Goal: Task Accomplishment & Management: Complete application form

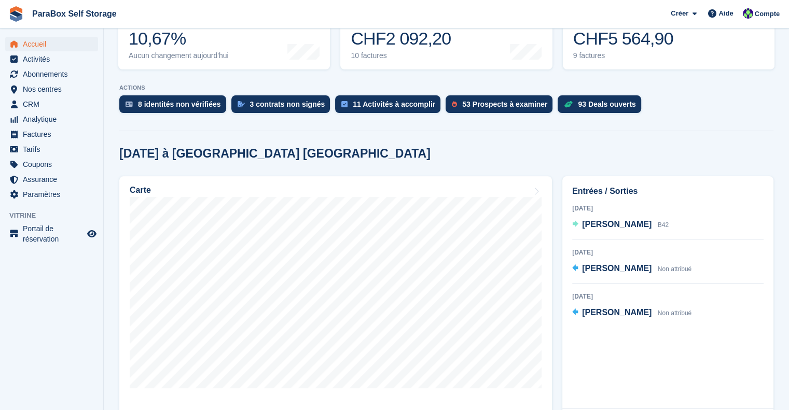
scroll to position [259, 0]
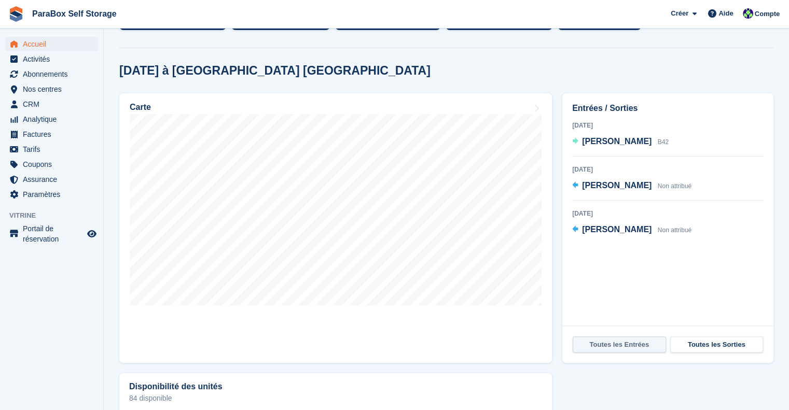
click at [610, 337] on link "Toutes les Entrées" at bounding box center [619, 345] width 93 height 17
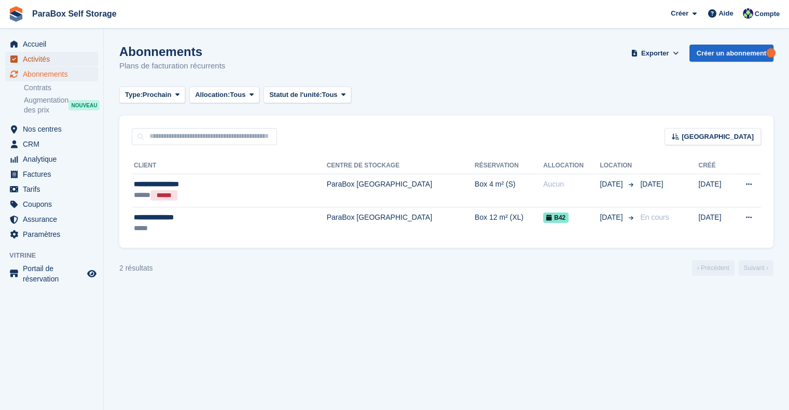
click at [49, 60] on span "Activités" at bounding box center [54, 59] width 62 height 15
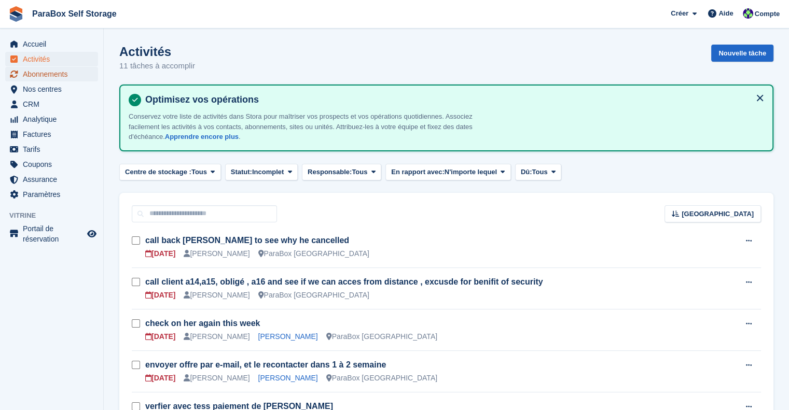
click at [51, 73] on span "Abonnements" at bounding box center [54, 74] width 62 height 15
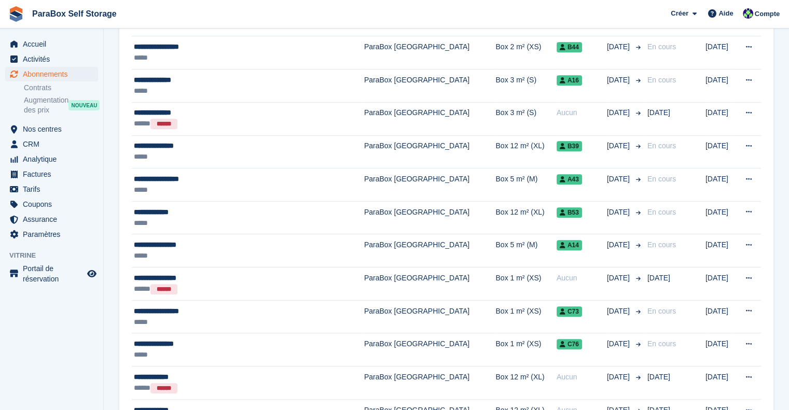
scroll to position [622, 0]
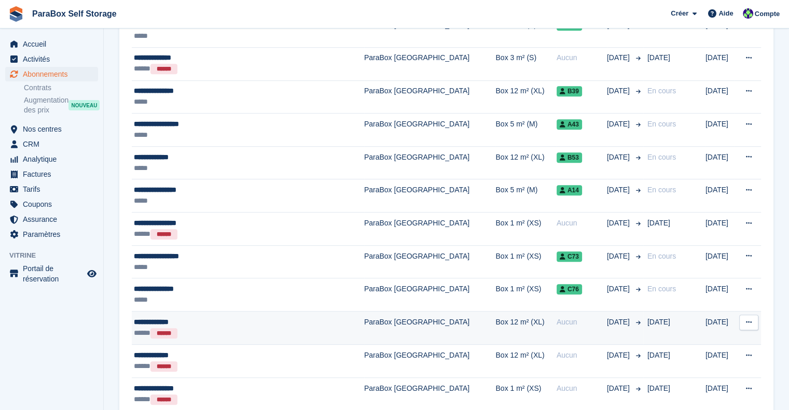
click at [245, 322] on div "**********" at bounding box center [226, 322] width 184 height 11
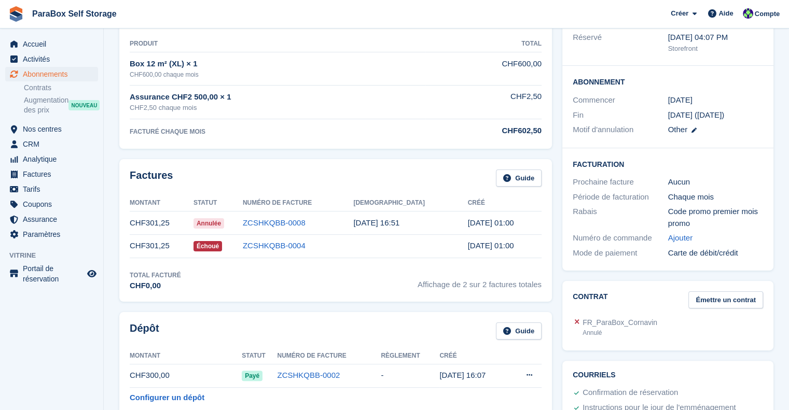
scroll to position [156, 0]
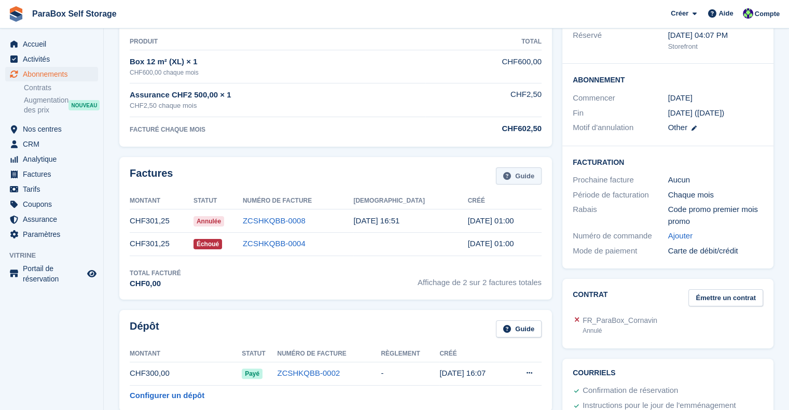
click at [518, 177] on link "Guide" at bounding box center [519, 176] width 46 height 17
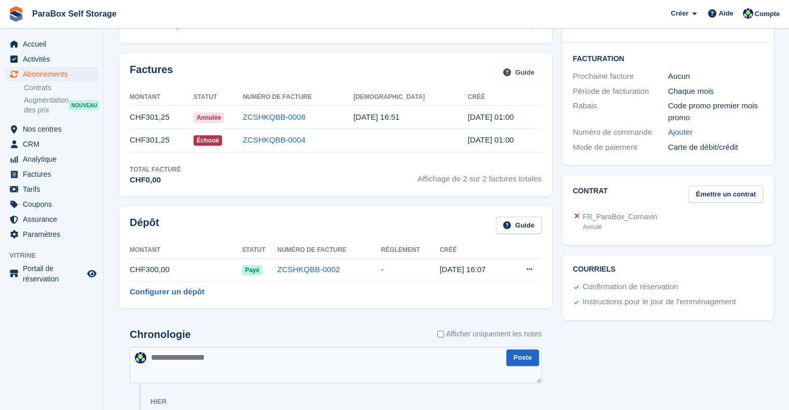
scroll to position [415, 0]
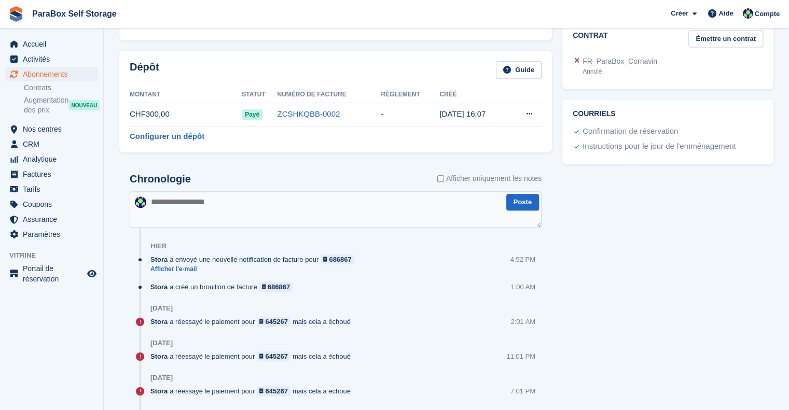
click at [268, 207] on textarea at bounding box center [336, 209] width 412 height 36
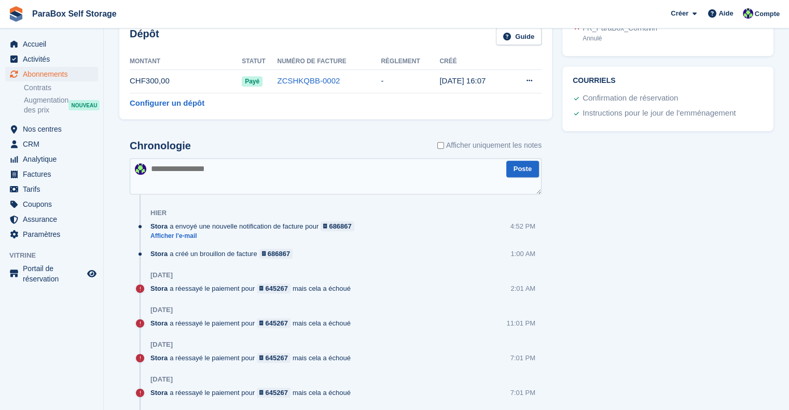
scroll to position [467, 0]
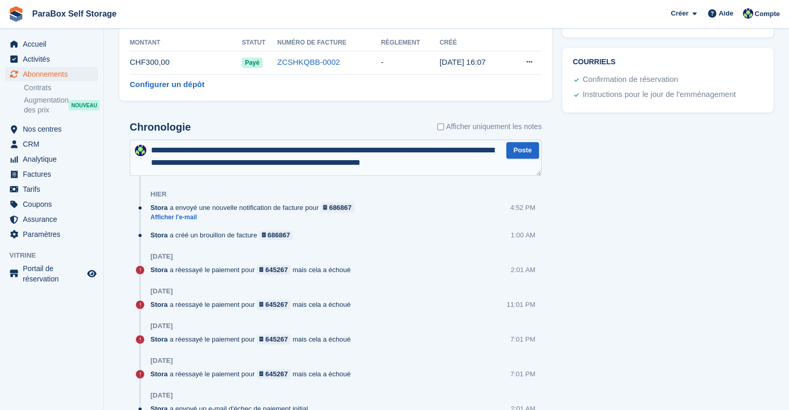
click at [365, 162] on textarea "**********" at bounding box center [336, 157] width 412 height 36
type textarea "**********"
click at [515, 149] on button "Poste" at bounding box center [522, 150] width 33 height 17
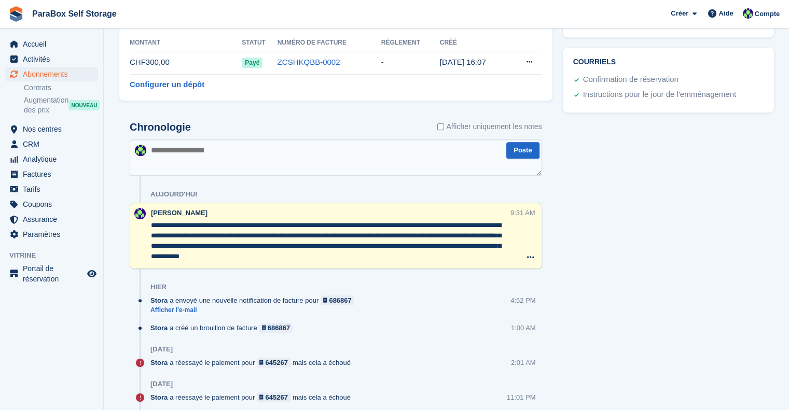
click at [266, 190] on div "Aujourd'hui" at bounding box center [346, 194] width 392 height 17
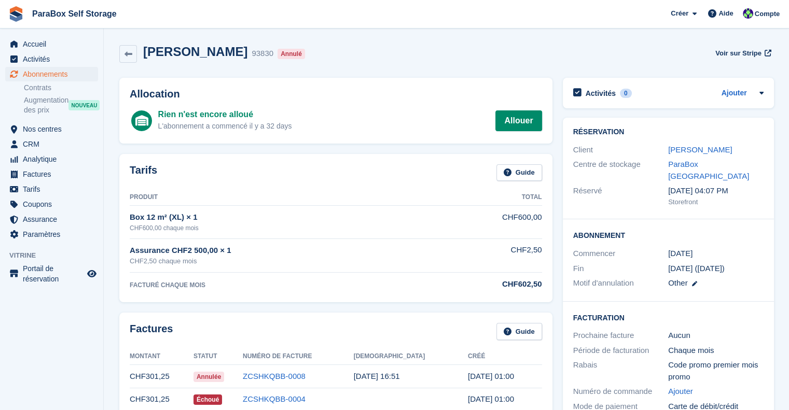
click at [179, 51] on h2 "[PERSON_NAME]" at bounding box center [195, 52] width 104 height 14
click at [126, 51] on icon at bounding box center [128, 54] width 8 height 8
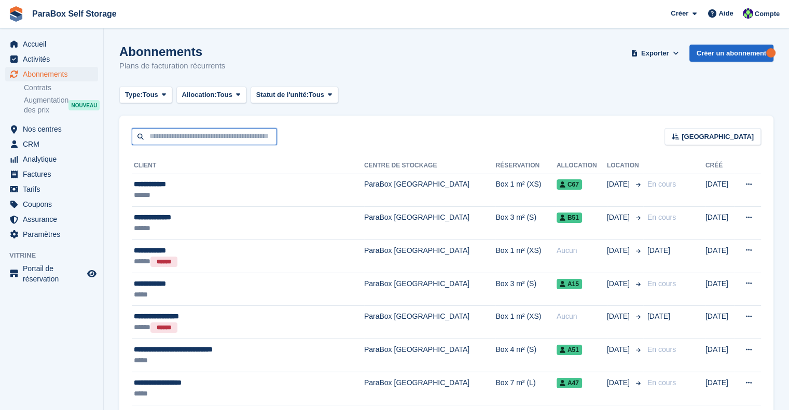
click at [164, 138] on input "text" at bounding box center [204, 136] width 145 height 17
type input "*"
type input "******"
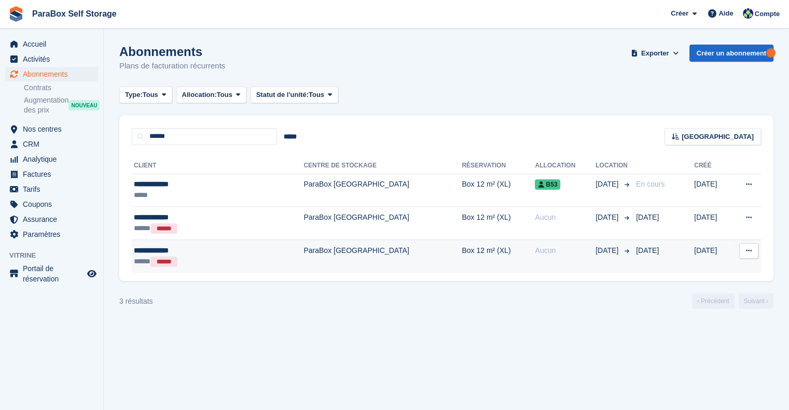
click at [328, 256] on td "ParaBox [GEOGRAPHIC_DATA]" at bounding box center [382, 256] width 158 height 33
click at [303, 256] on td "ParaBox [GEOGRAPHIC_DATA]" at bounding box center [382, 256] width 158 height 33
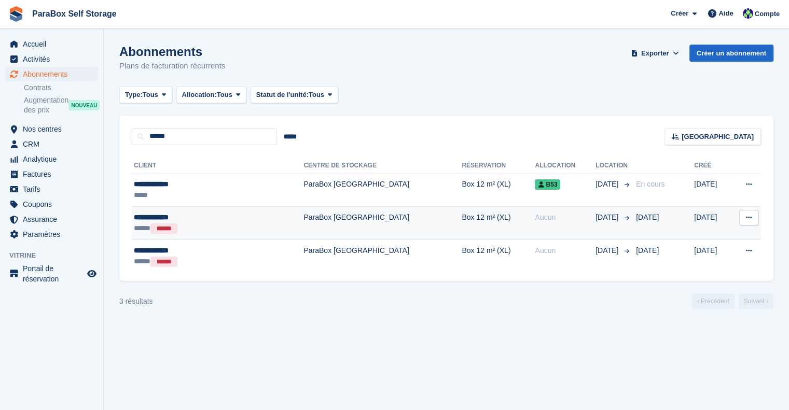
click at [303, 218] on td "ParaBox [GEOGRAPHIC_DATA]" at bounding box center [382, 223] width 158 height 33
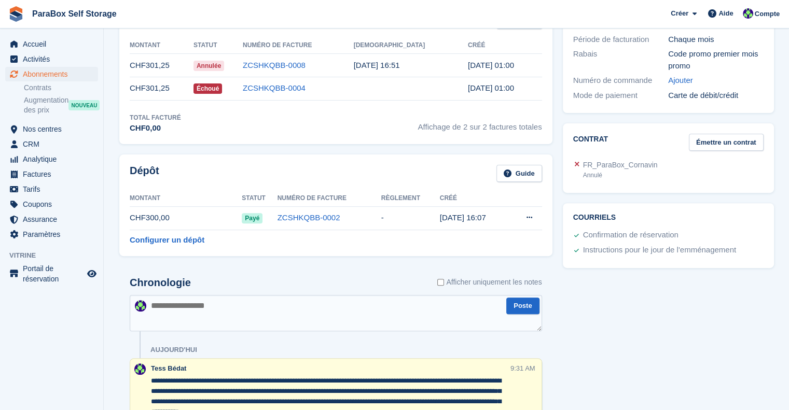
scroll to position [415, 0]
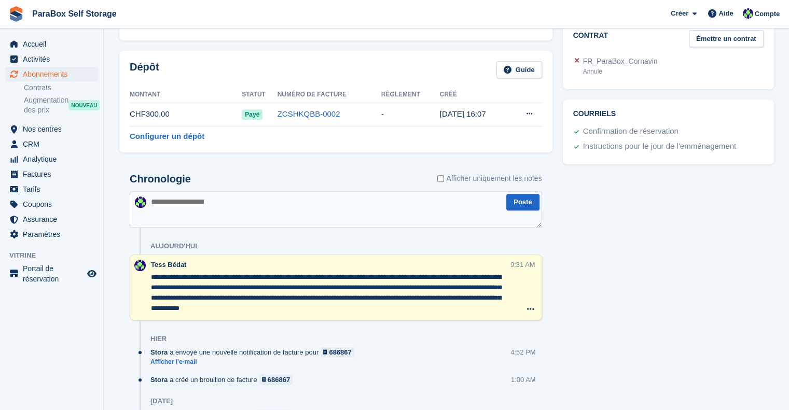
drag, startPoint x: 360, startPoint y: 309, endPoint x: 144, endPoint y: 275, distance: 219.4
click at [144, 275] on div "**********" at bounding box center [336, 288] width 412 height 66
click at [532, 305] on icon at bounding box center [530, 309] width 7 height 8
click at [485, 325] on p "Supprimer la note" at bounding box center [488, 328] width 90 height 13
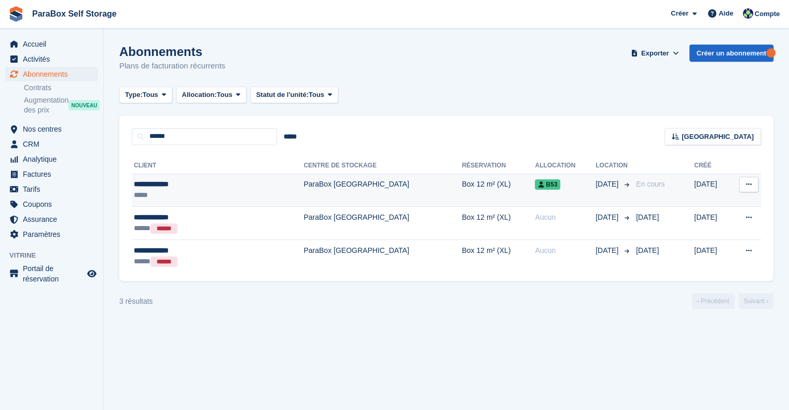
click at [303, 194] on td "ParaBox [GEOGRAPHIC_DATA]" at bounding box center [382, 190] width 158 height 33
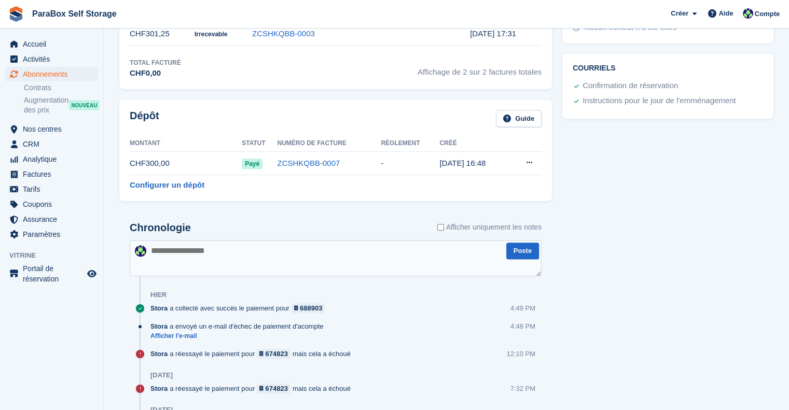
scroll to position [467, 0]
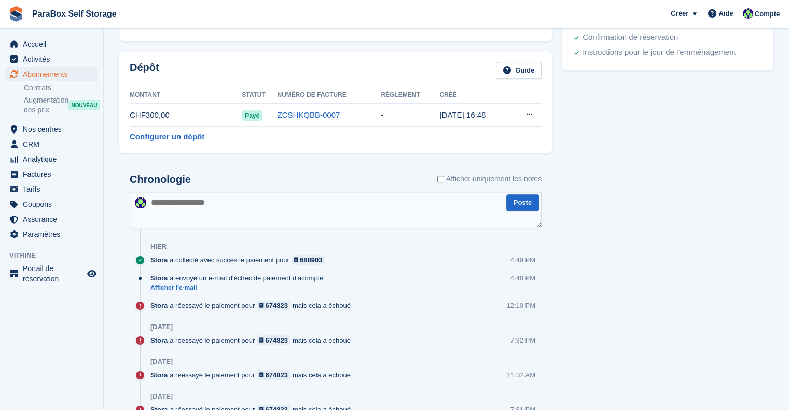
click at [303, 202] on textarea at bounding box center [336, 210] width 412 height 36
paste textarea "**********"
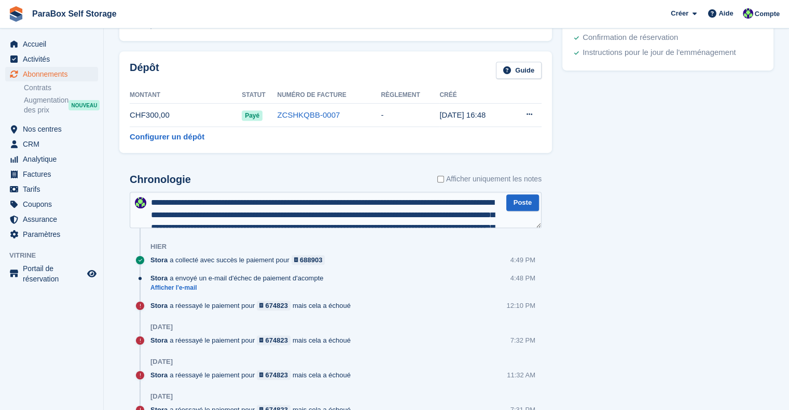
scroll to position [30, 0]
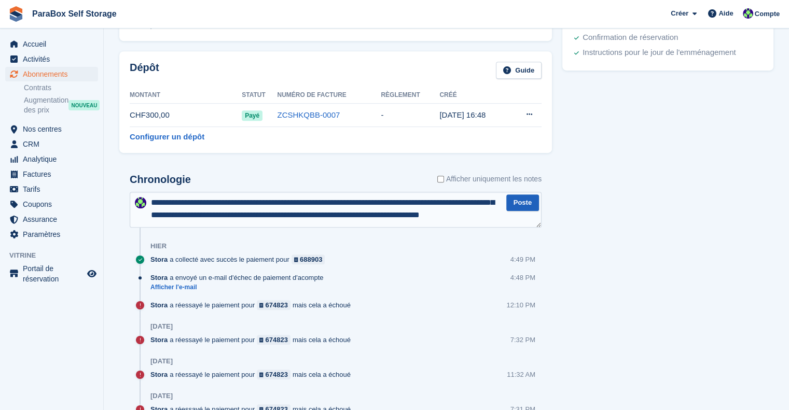
type textarea "**********"
click at [513, 202] on button "Poste" at bounding box center [522, 202] width 33 height 17
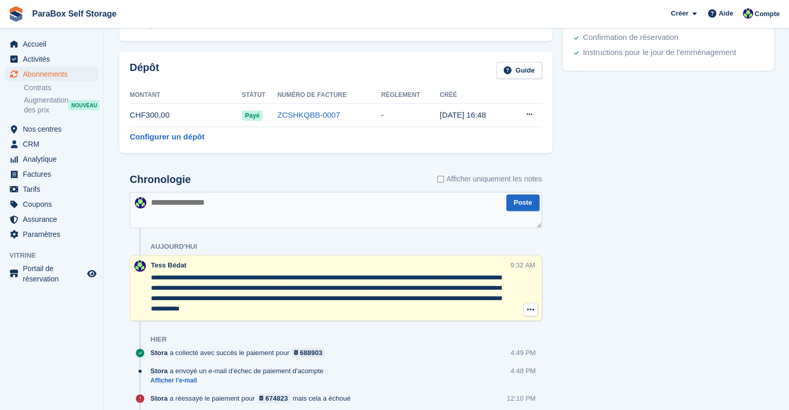
click at [525, 309] on button at bounding box center [530, 309] width 15 height 13
click at [598, 280] on div "Activités 0 Ajouter Aucune tâche liée à l'abonnement n° 93849 Réservation Clien…" at bounding box center [667, 263] width 221 height 1316
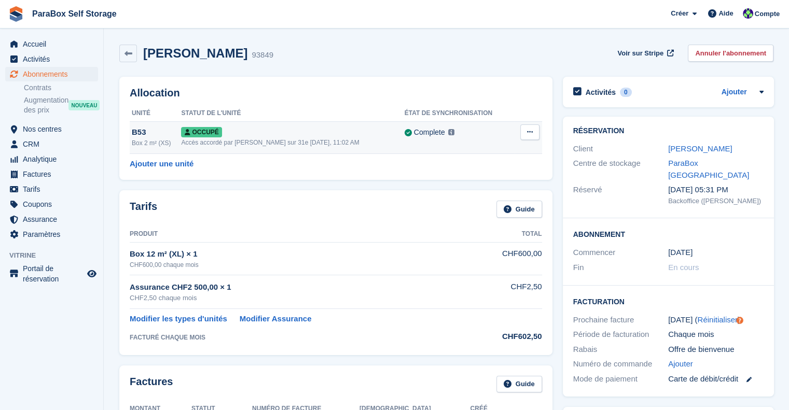
click at [524, 127] on button at bounding box center [529, 132] width 19 height 16
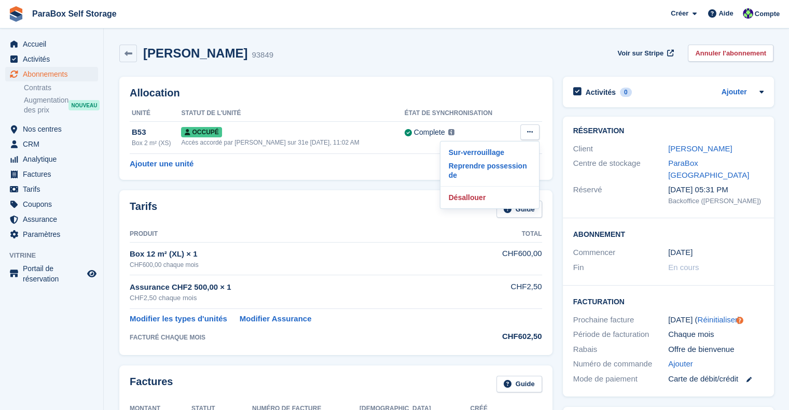
click at [518, 114] on th at bounding box center [527, 113] width 27 height 17
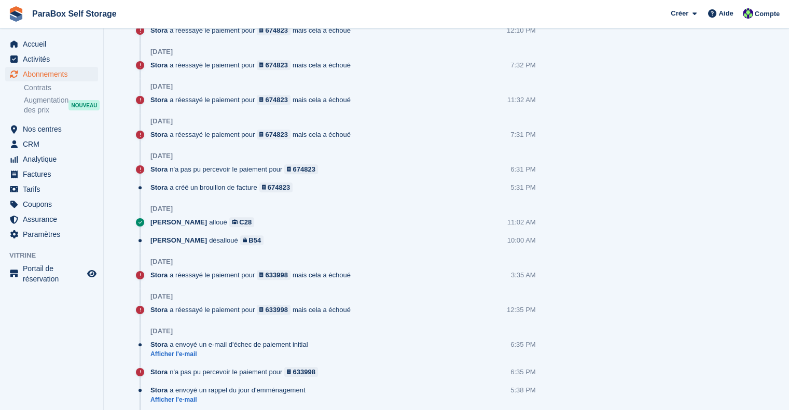
scroll to position [984, 0]
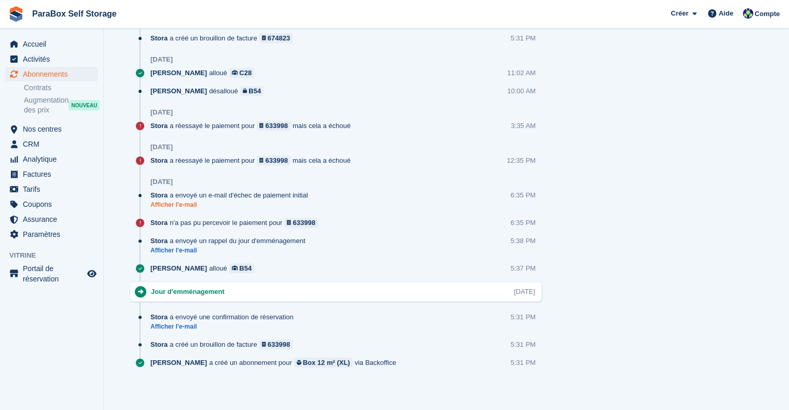
click at [176, 202] on link "Afficher l'e-mail" at bounding box center [231, 205] width 163 height 9
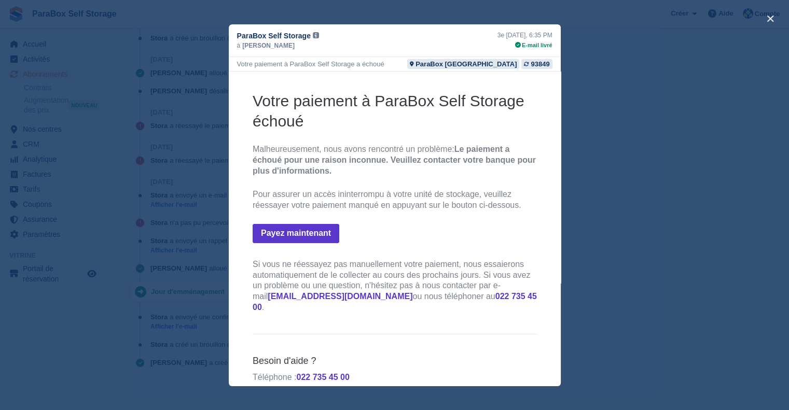
scroll to position [71, 0]
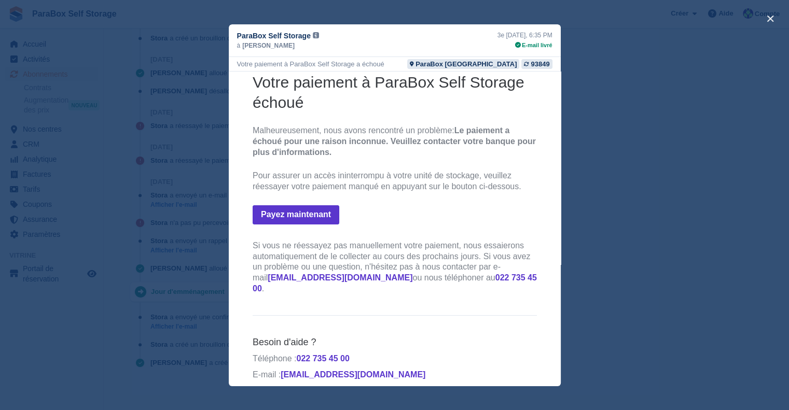
click at [599, 64] on div "close" at bounding box center [394, 205] width 789 height 410
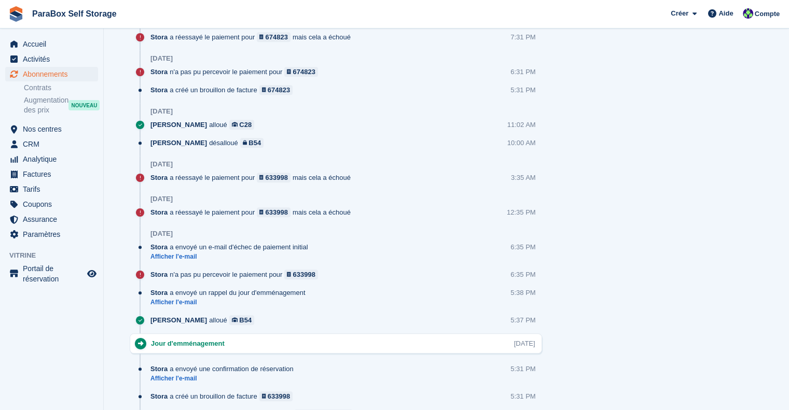
scroll to position [881, 0]
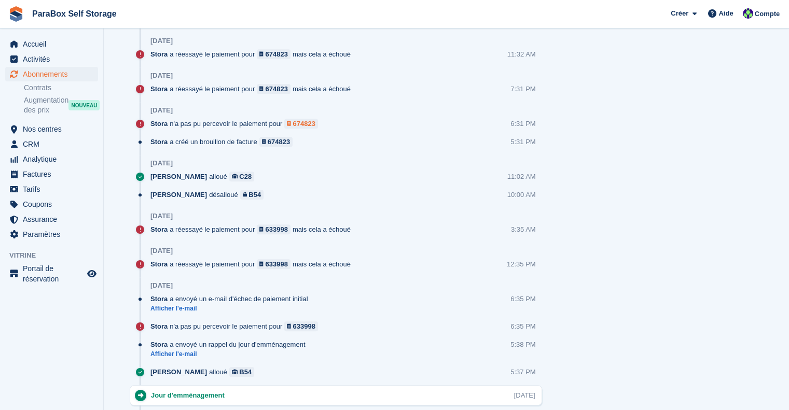
click at [299, 120] on div "674823" at bounding box center [304, 124] width 22 height 10
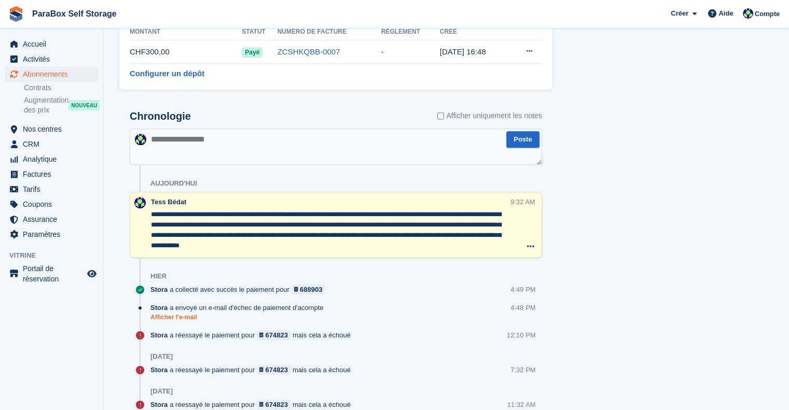
scroll to position [569, 0]
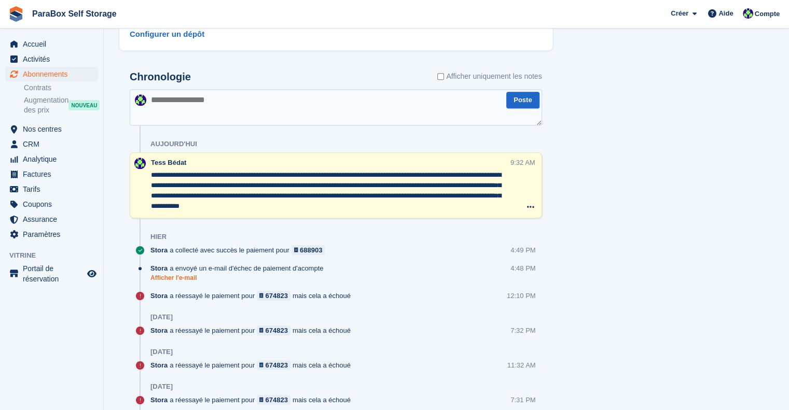
click at [177, 276] on link "Afficher l'e-mail" at bounding box center [239, 278] width 178 height 9
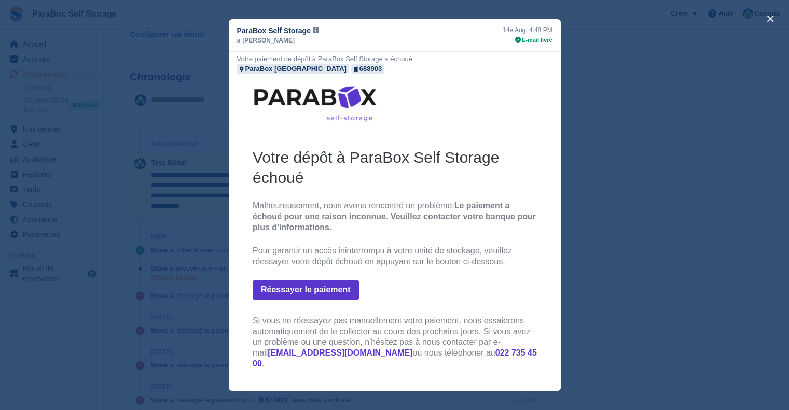
scroll to position [0, 0]
click at [602, 73] on div "close" at bounding box center [394, 205] width 789 height 410
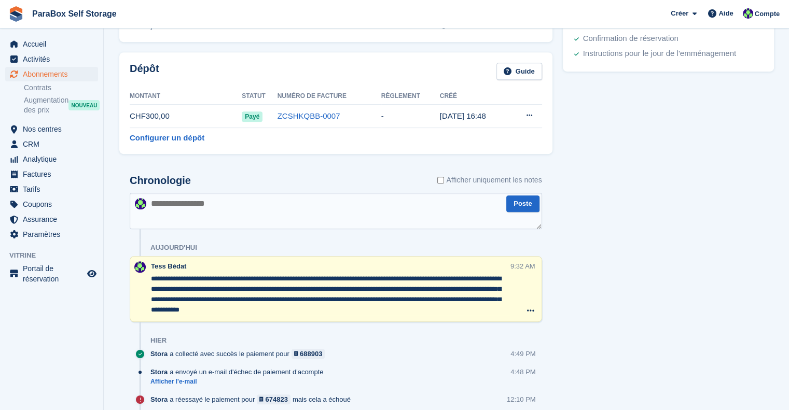
scroll to position [518, 0]
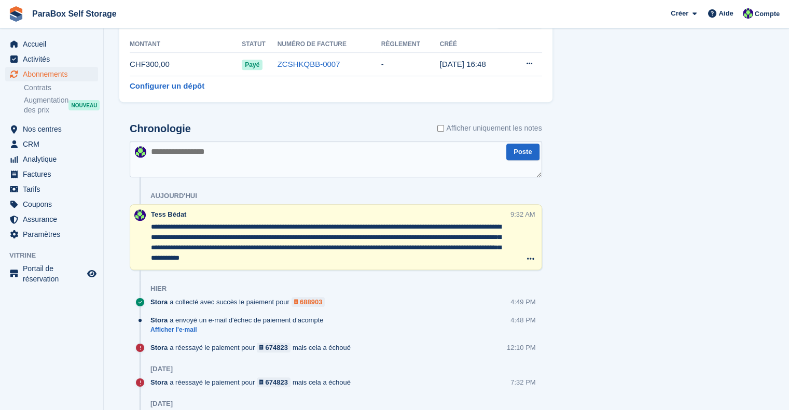
click at [302, 297] on div "688903" at bounding box center [311, 302] width 22 height 10
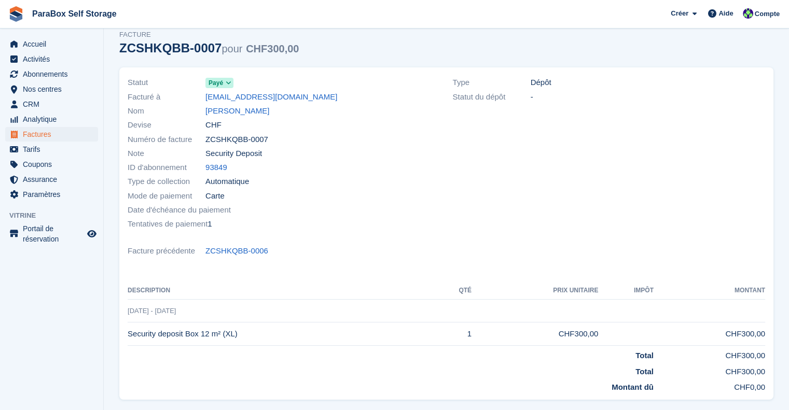
scroll to position [16, 0]
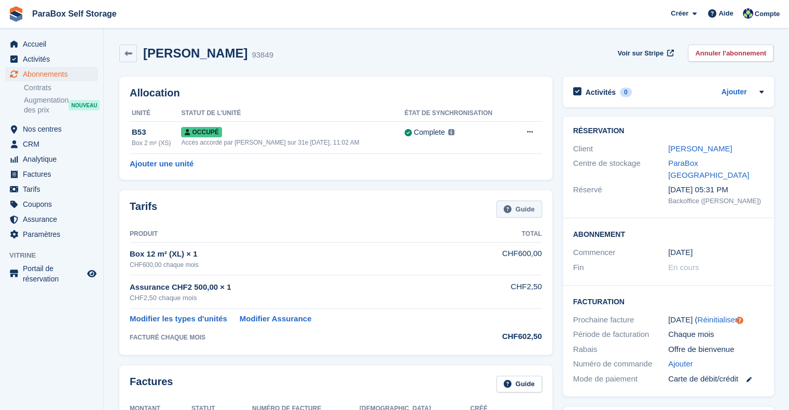
click at [522, 211] on link "Guide" at bounding box center [519, 209] width 46 height 17
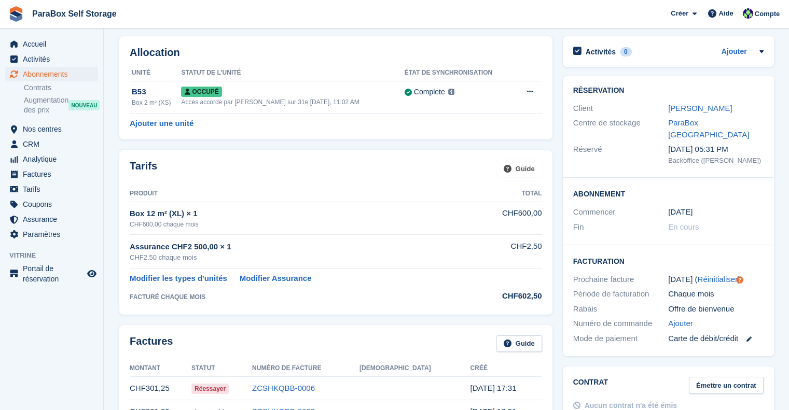
scroll to position [52, 0]
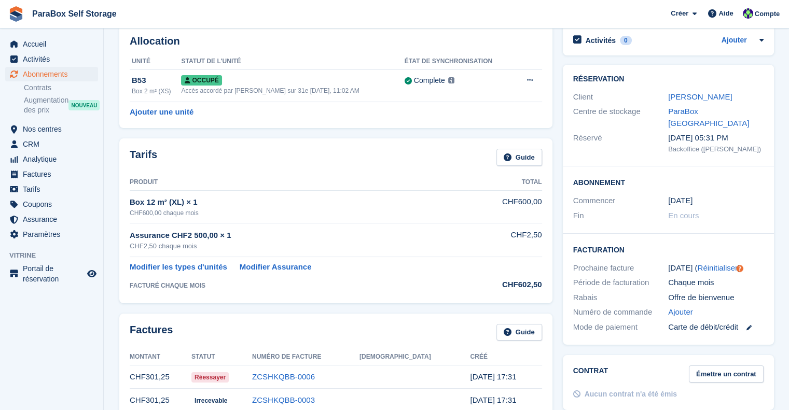
click at [173, 285] on div "FACTURÉ CHAQUE MOIS" at bounding box center [299, 285] width 338 height 9
click at [747, 322] on link at bounding box center [744, 328] width 13 height 12
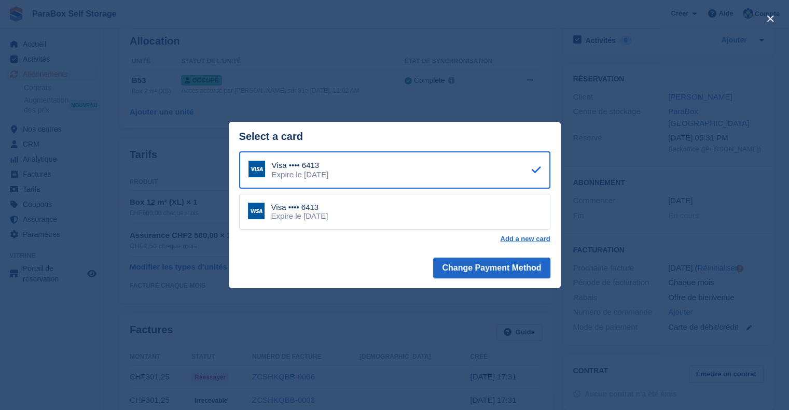
click at [606, 208] on div "close" at bounding box center [394, 205] width 789 height 410
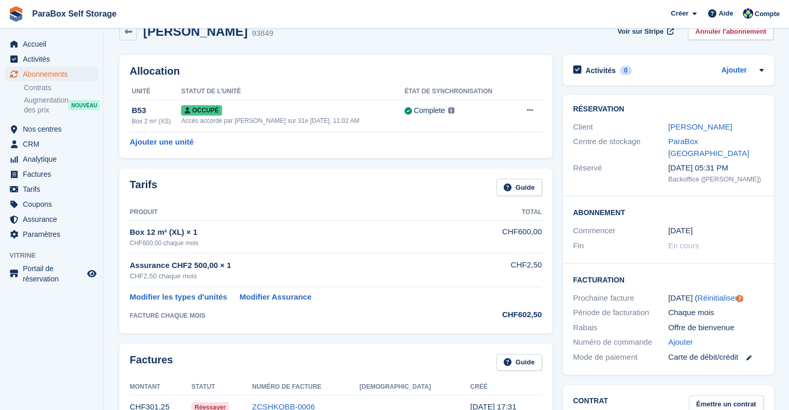
scroll to position [0, 0]
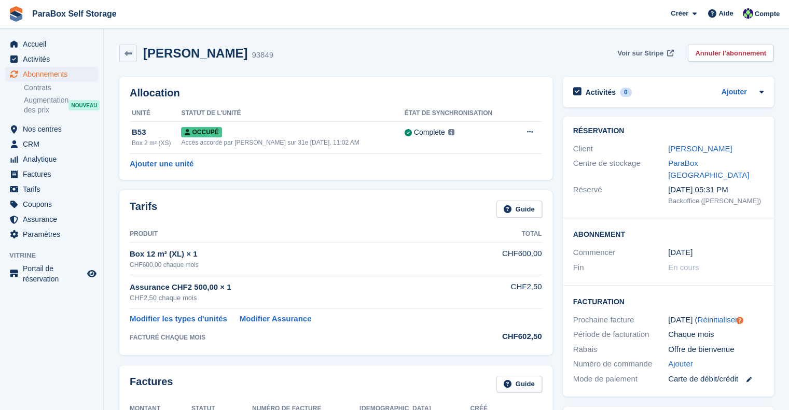
click at [636, 49] on span "Voir sur Stripe" at bounding box center [640, 53] width 46 height 10
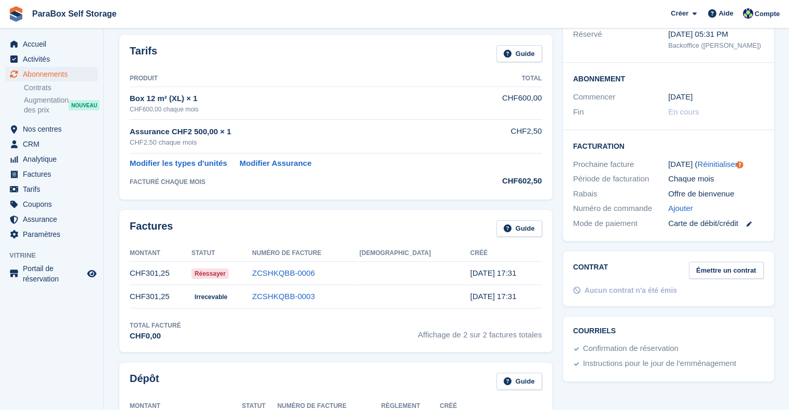
scroll to position [104, 0]
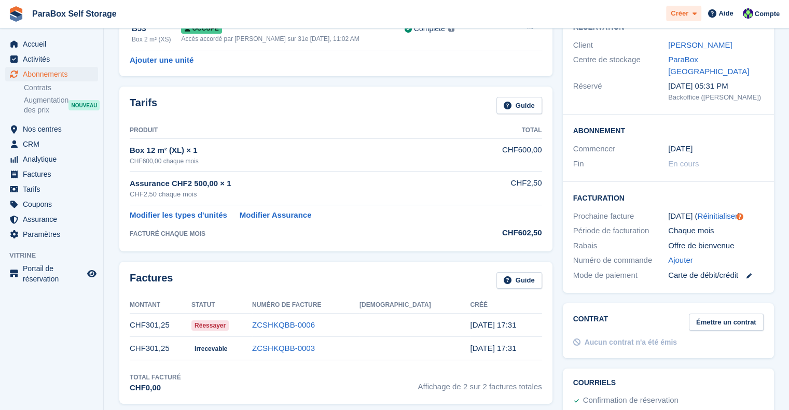
click at [696, 12] on icon at bounding box center [694, 13] width 4 height 7
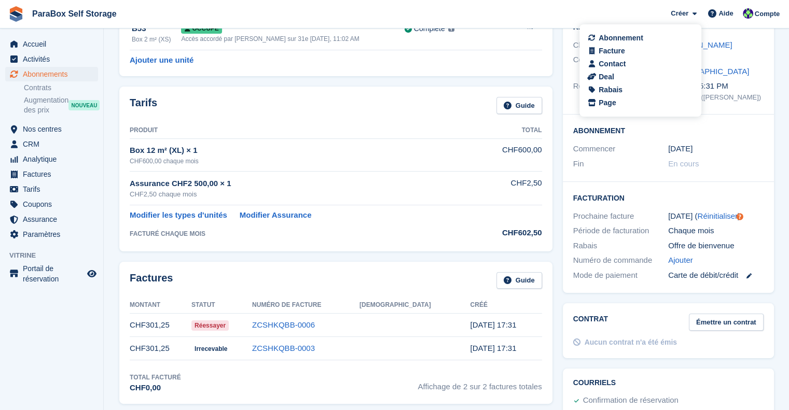
click at [525, 75] on div "Allocation Unité Statut de l'unité État de synchronisation B53 Box 2 m² (XS) Oc…" at bounding box center [335, 24] width 433 height 103
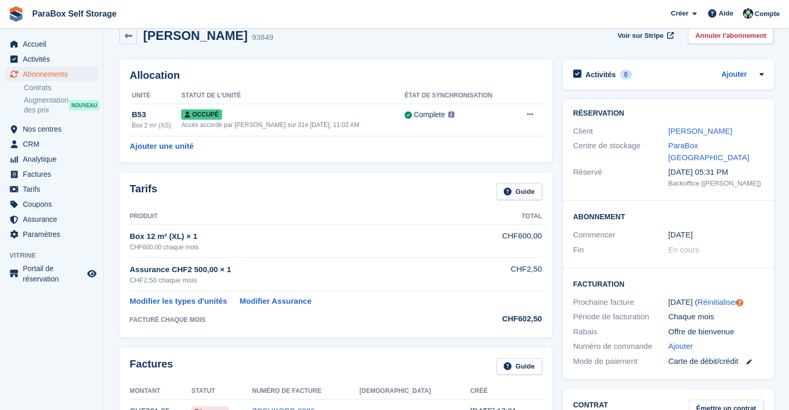
scroll to position [0, 0]
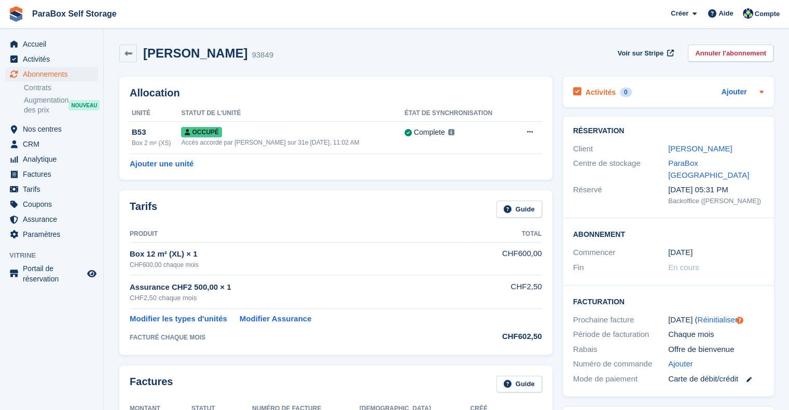
click at [761, 94] on icon at bounding box center [761, 92] width 8 height 8
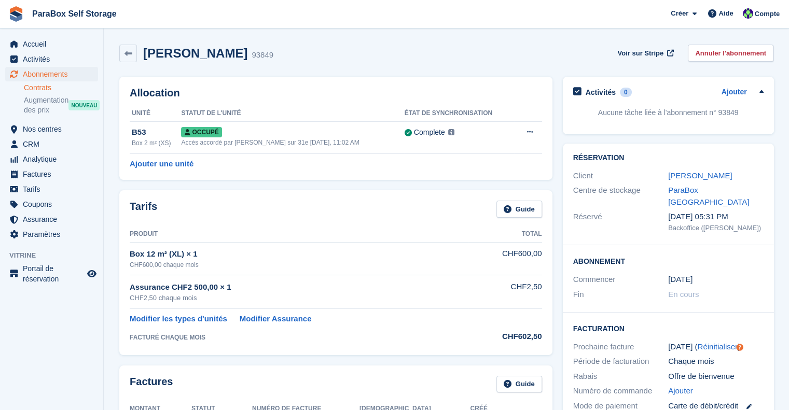
click at [55, 88] on link "Contrats" at bounding box center [61, 88] width 74 height 10
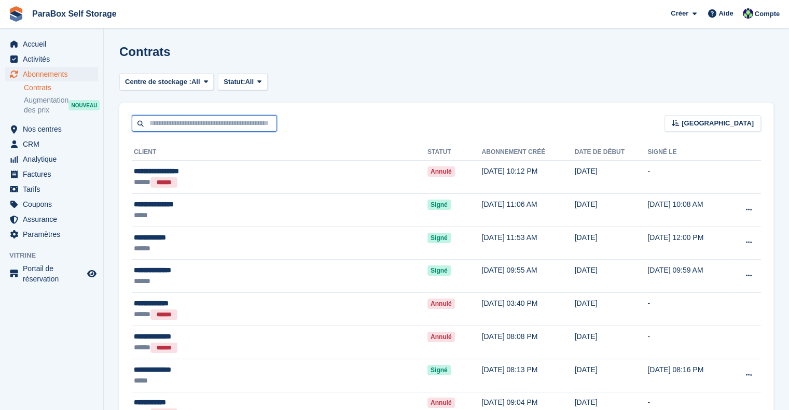
click at [200, 116] on input "text" at bounding box center [204, 123] width 145 height 17
type input "**********"
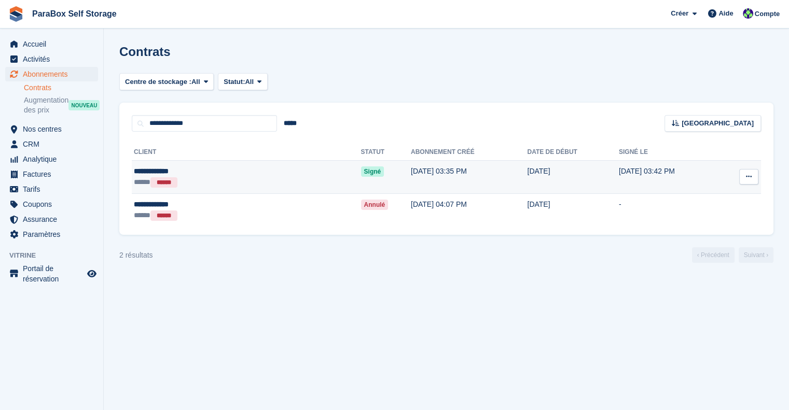
click at [361, 168] on span "Signé" at bounding box center [372, 171] width 23 height 10
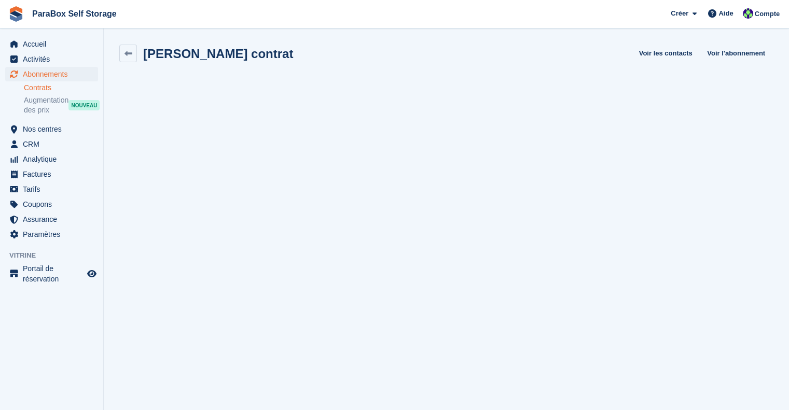
scroll to position [1, 0]
click at [44, 87] on link "Contrats" at bounding box center [61, 88] width 74 height 10
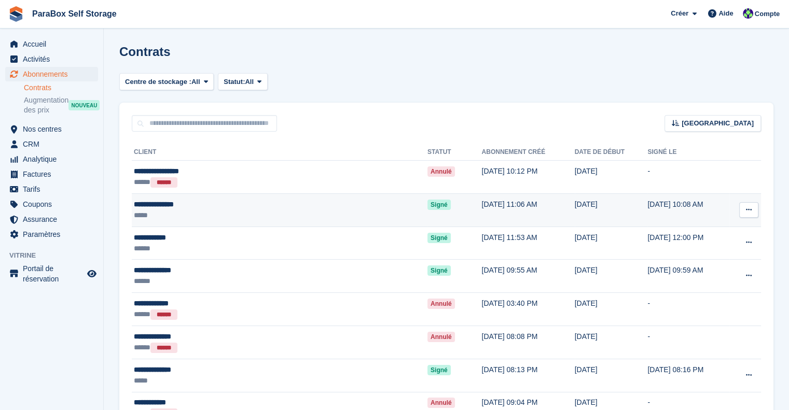
click at [246, 215] on div "*****" at bounding box center [234, 215] width 200 height 11
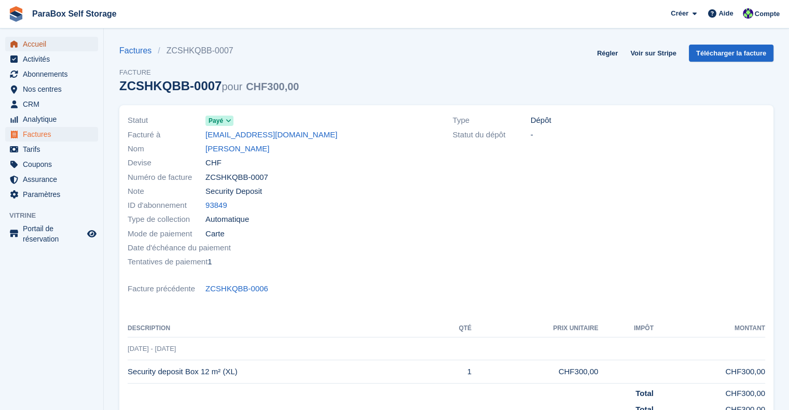
click at [61, 45] on span "Accueil" at bounding box center [54, 44] width 62 height 15
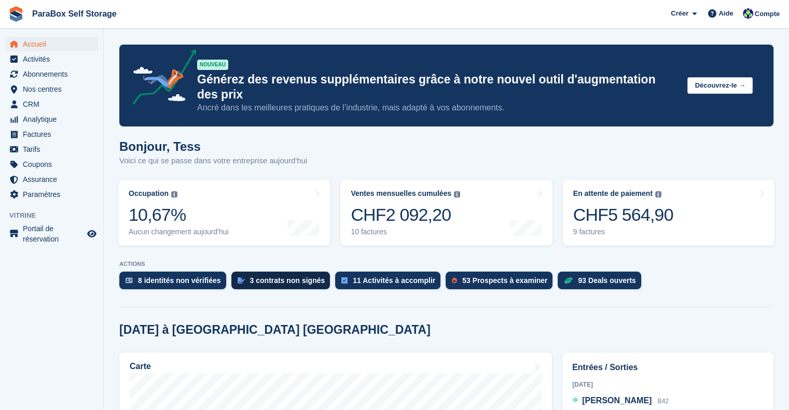
click at [261, 276] on div "3 contrats non signés" at bounding box center [287, 280] width 75 height 8
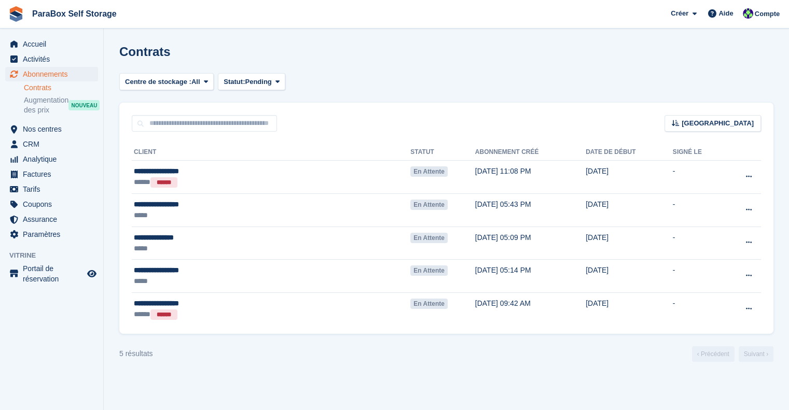
drag, startPoint x: 245, startPoint y: 307, endPoint x: 242, endPoint y: 345, distance: 38.5
click at [242, 345] on turbo-frame "Centre de stockage : All ParaBox Genève All Statut: Pending Pending Signed Void…" at bounding box center [446, 217] width 654 height 289
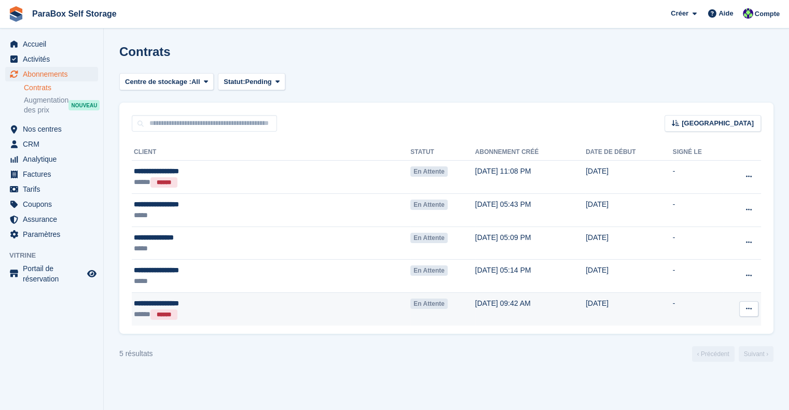
click at [745, 306] on button at bounding box center [748, 309] width 19 height 16
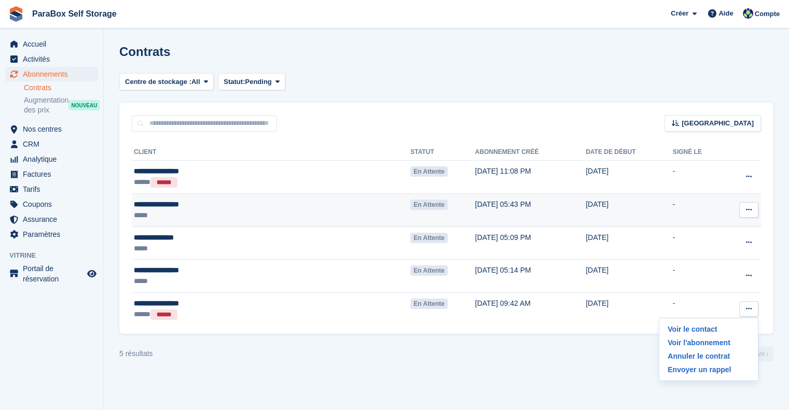
click at [748, 205] on button at bounding box center [748, 210] width 19 height 16
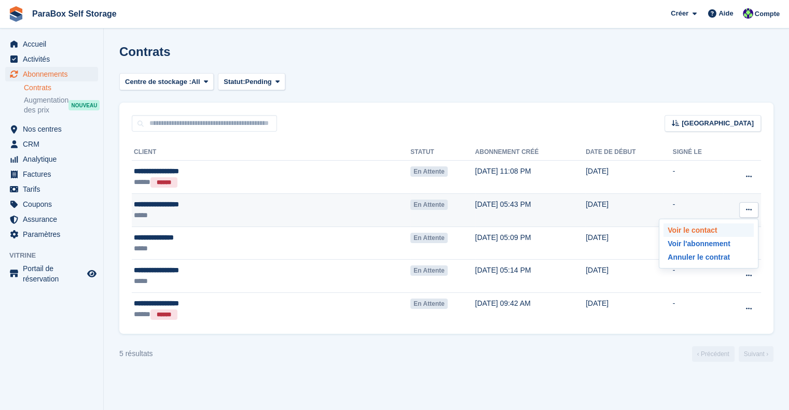
click at [709, 227] on p "Voir le contact" at bounding box center [708, 230] width 90 height 13
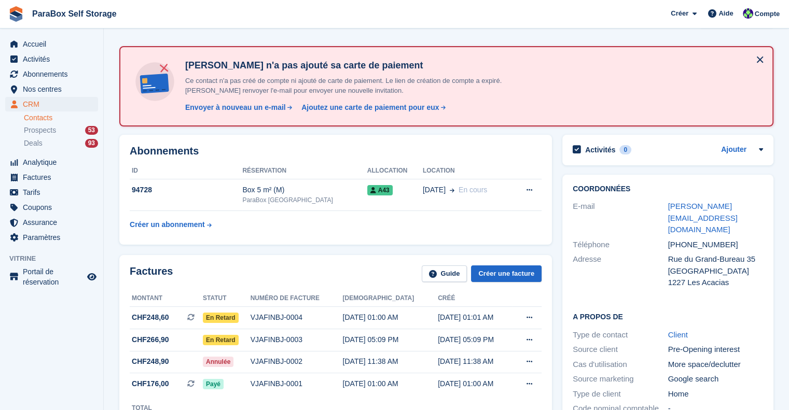
scroll to position [52, 0]
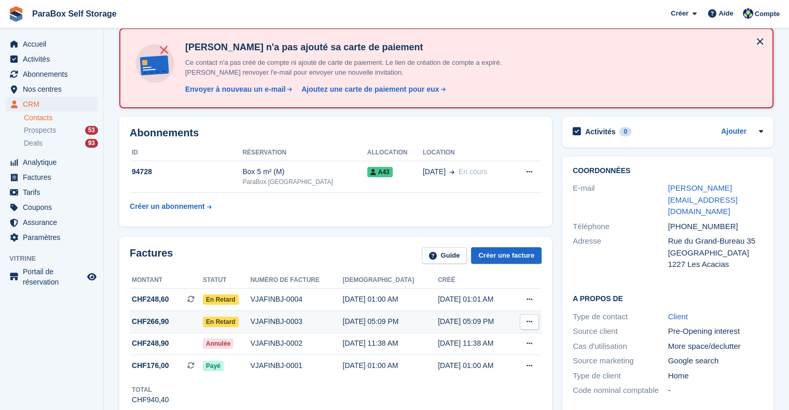
click at [168, 327] on td "CHF266,90" at bounding box center [166, 322] width 73 height 22
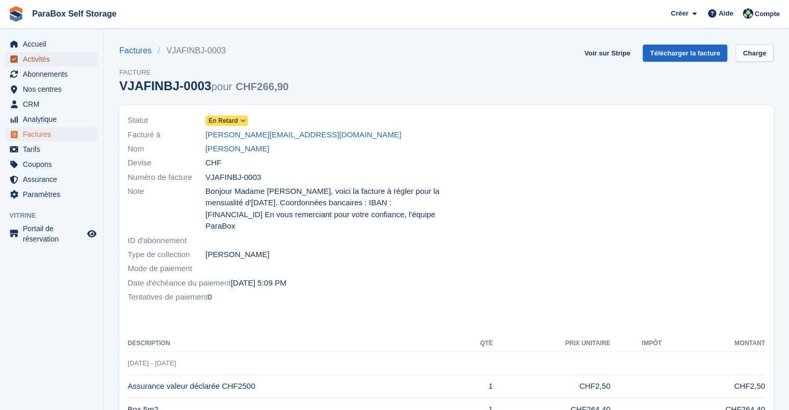
click at [55, 58] on span "Activités" at bounding box center [54, 59] width 62 height 15
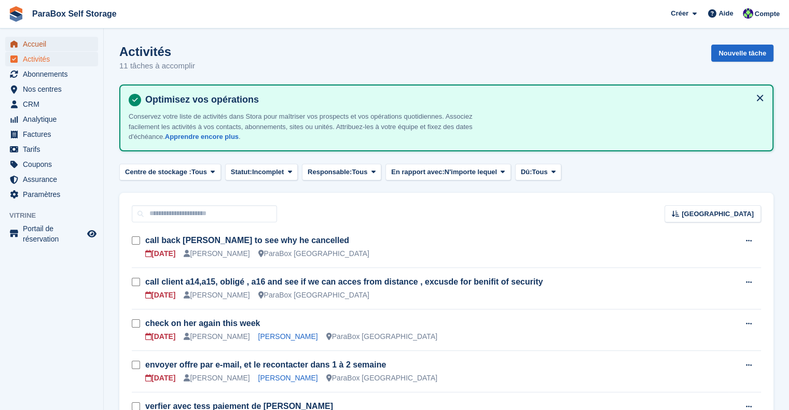
click at [54, 45] on span "Accueil" at bounding box center [54, 44] width 62 height 15
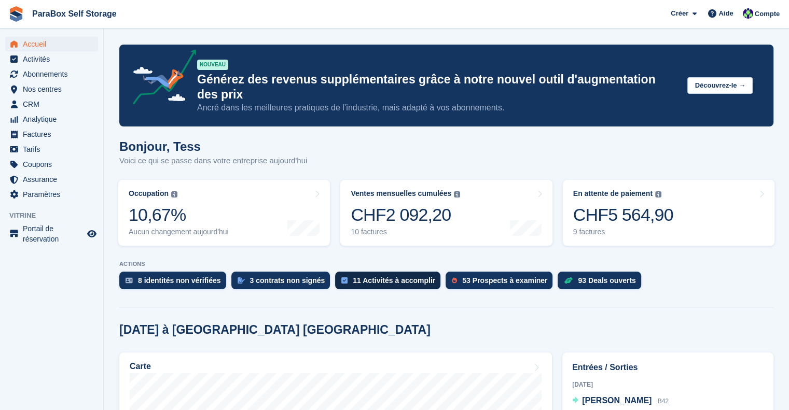
click at [385, 276] on div "11 Activités à accomplir" at bounding box center [394, 280] width 82 height 8
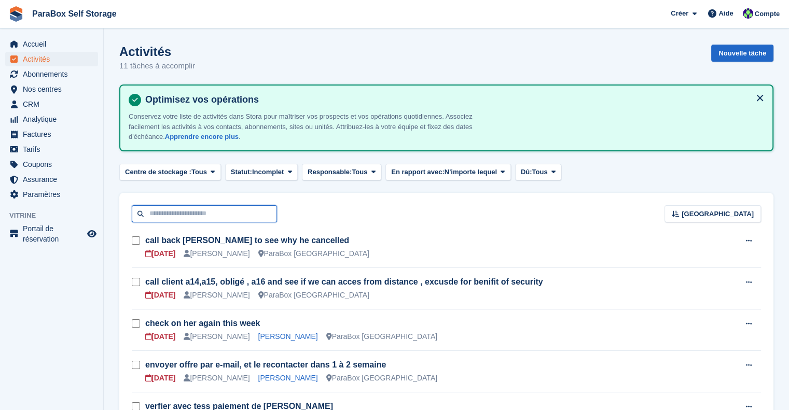
click at [239, 215] on input "text" at bounding box center [204, 213] width 145 height 17
click at [224, 189] on turbo-frame "Activités 11 tâches à accomplir Nouvelle tâche Optimisez vos opérations Conserv…" at bounding box center [446, 380] width 654 height 670
click at [745, 56] on link "Nouvelle tâche" at bounding box center [742, 53] width 62 height 17
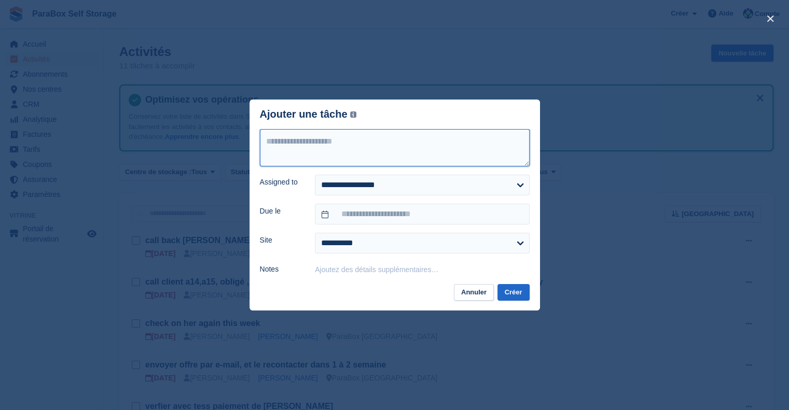
click at [326, 151] on textarea at bounding box center [395, 147] width 270 height 37
type textarea "*"
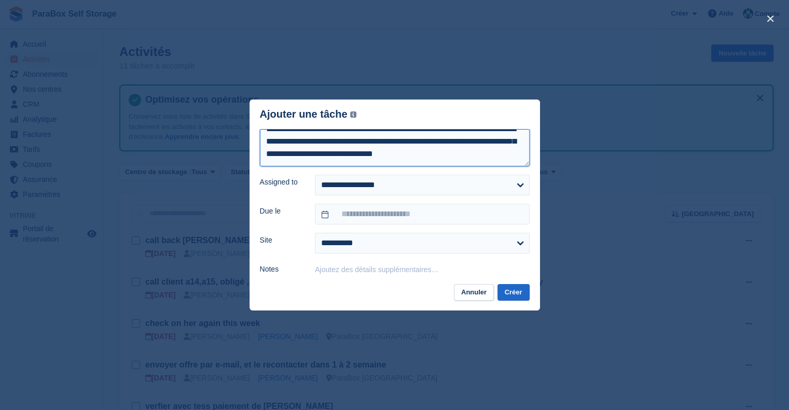
scroll to position [19, 0]
type textarea "**********"
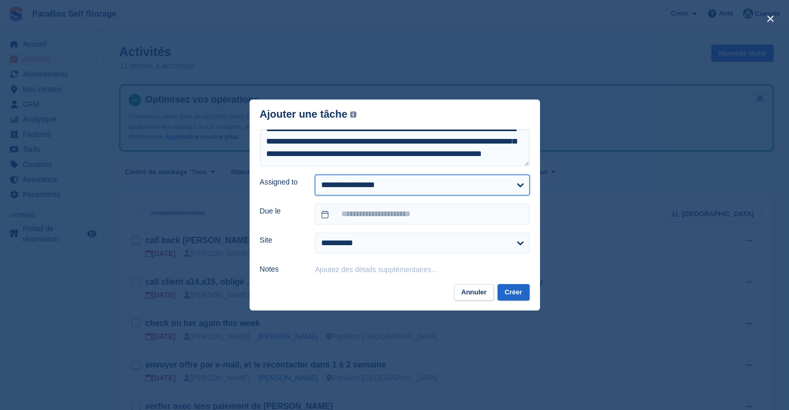
click at [407, 188] on select "**********" at bounding box center [422, 185] width 214 height 21
select select "****"
click at [315, 175] on select "**********" at bounding box center [422, 185] width 214 height 21
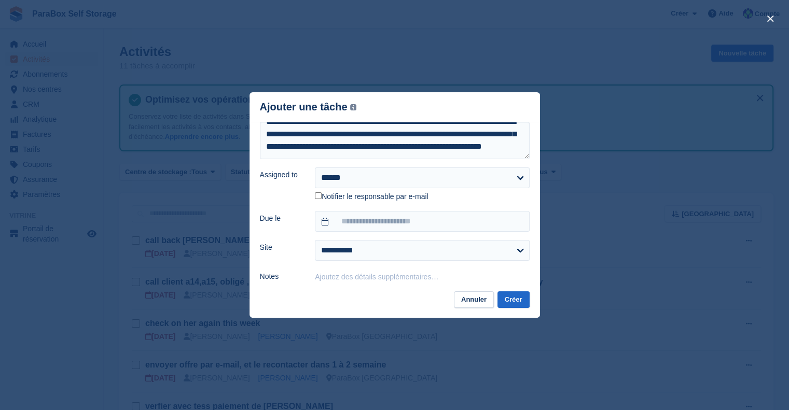
click at [326, 200] on label "Notifier le responsable par e-mail" at bounding box center [371, 196] width 113 height 9
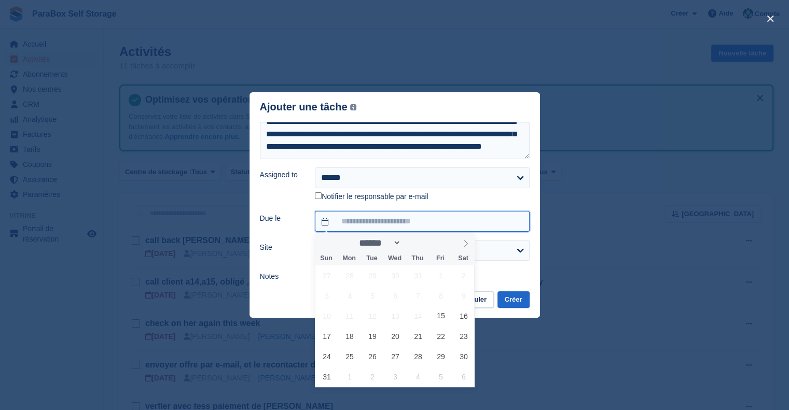
click at [359, 220] on input "text" at bounding box center [422, 221] width 214 height 21
click at [442, 316] on span "15" at bounding box center [440, 316] width 20 height 20
type input "**********"
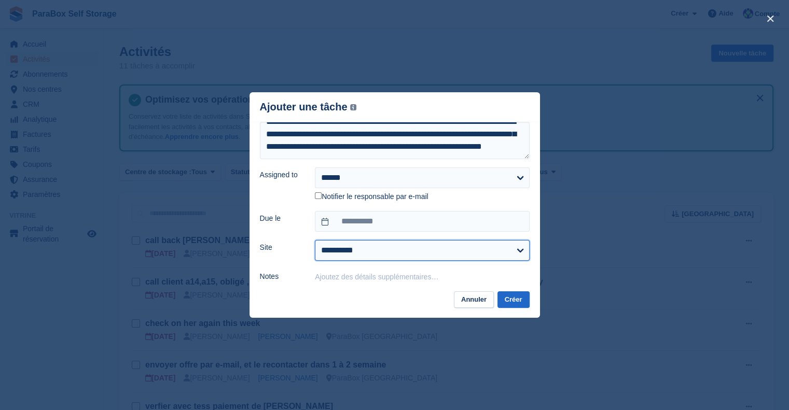
click at [351, 260] on select "**********" at bounding box center [422, 250] width 214 height 21
click at [298, 244] on label "Site" at bounding box center [281, 247] width 43 height 11
click at [315, 244] on select "**********" at bounding box center [422, 250] width 214 height 21
drag, startPoint x: 362, startPoint y: 248, endPoint x: 365, endPoint y: 255, distance: 7.2
click at [362, 248] on select "**********" at bounding box center [422, 250] width 214 height 21
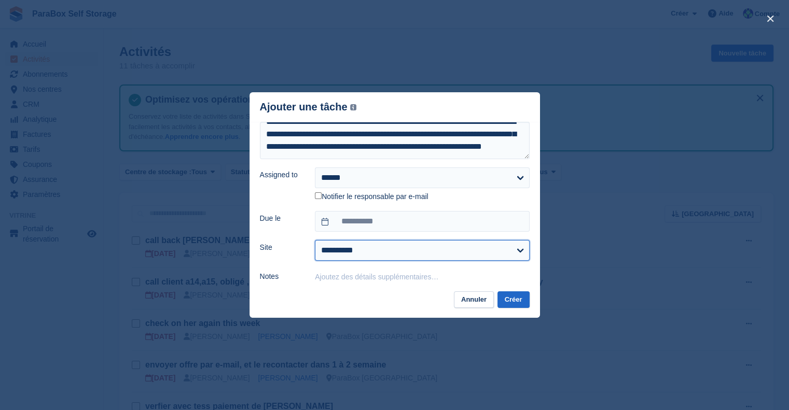
select select "****"
click at [315, 241] on select "**********" at bounding box center [422, 250] width 214 height 21
click at [506, 298] on button "Créer" at bounding box center [513, 299] width 32 height 17
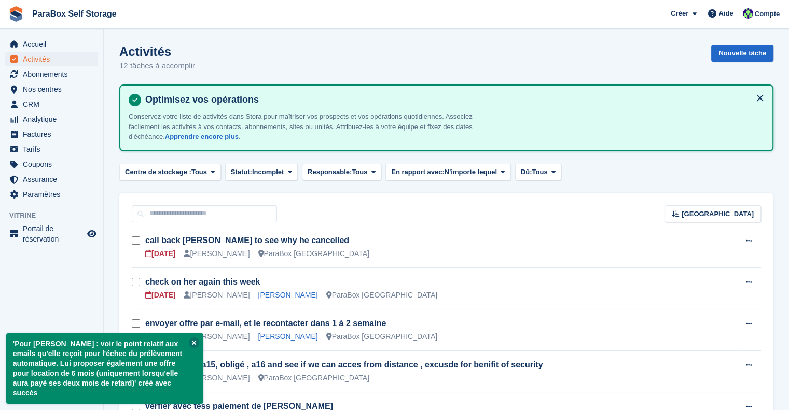
click at [193, 342] on button at bounding box center [194, 343] width 10 height 10
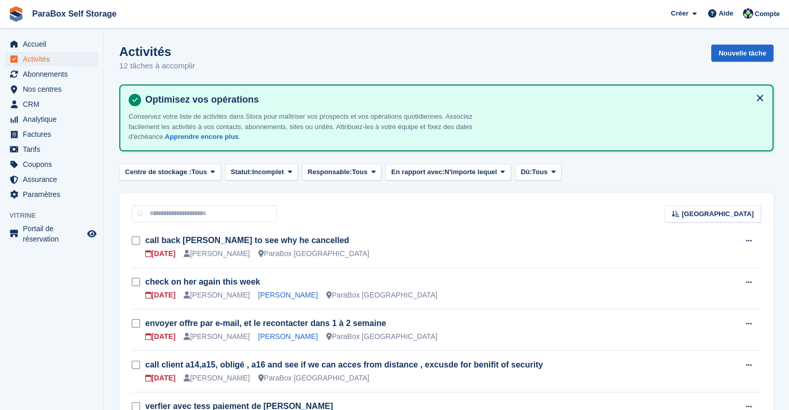
click at [79, 249] on aside "Accueil Activités Abonnements Abonnements Abonnements Contrats Augmentation des…" at bounding box center [51, 208] width 103 height 358
click at [40, 109] on span "CRM" at bounding box center [54, 104] width 62 height 15
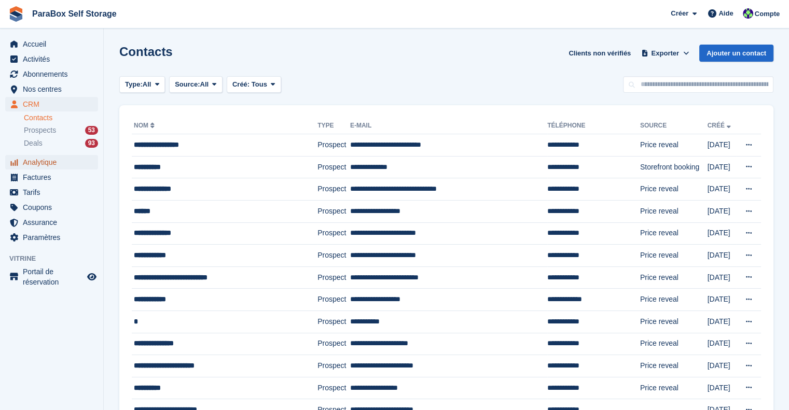
click at [40, 167] on span "Analytique" at bounding box center [54, 162] width 62 height 15
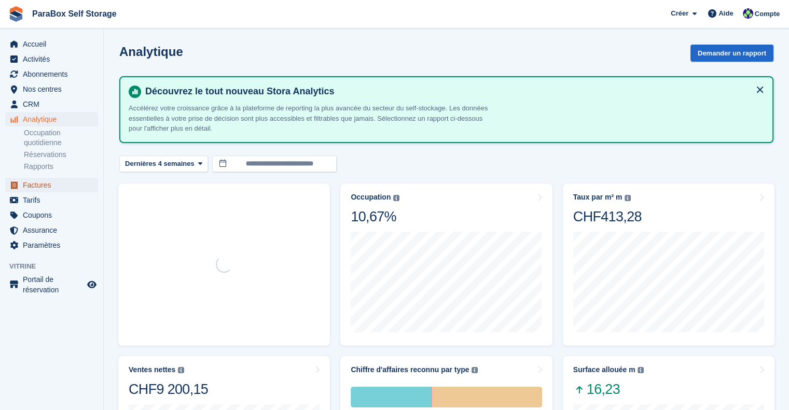
click at [47, 187] on span "Factures" at bounding box center [54, 185] width 62 height 15
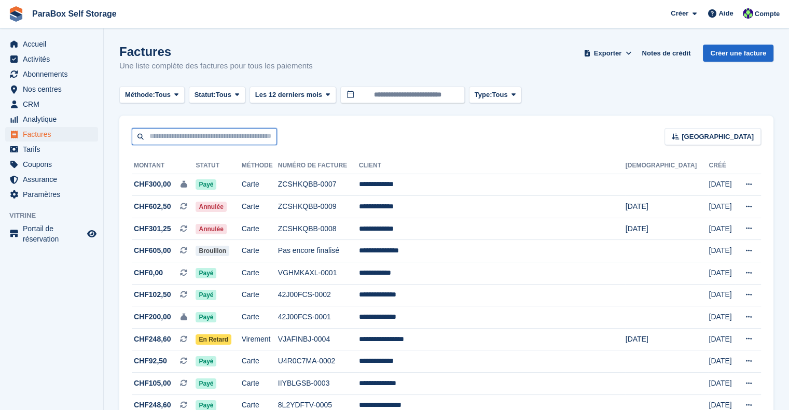
click at [193, 136] on input "text" at bounding box center [204, 136] width 145 height 17
type input "******"
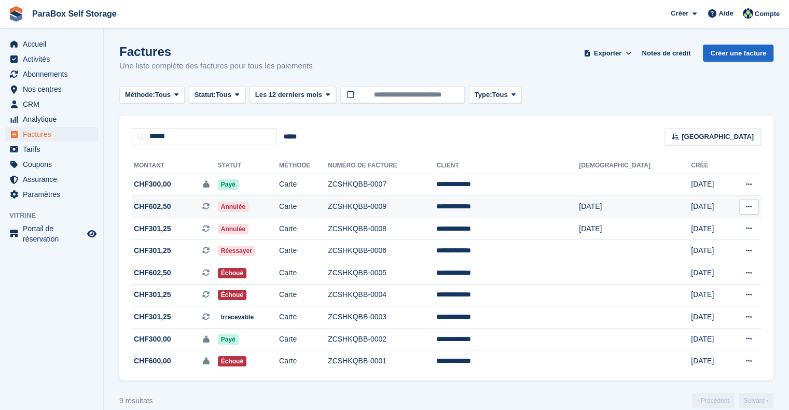
click at [754, 209] on button at bounding box center [748, 207] width 19 height 16
click at [270, 200] on td "Annulée" at bounding box center [248, 207] width 61 height 22
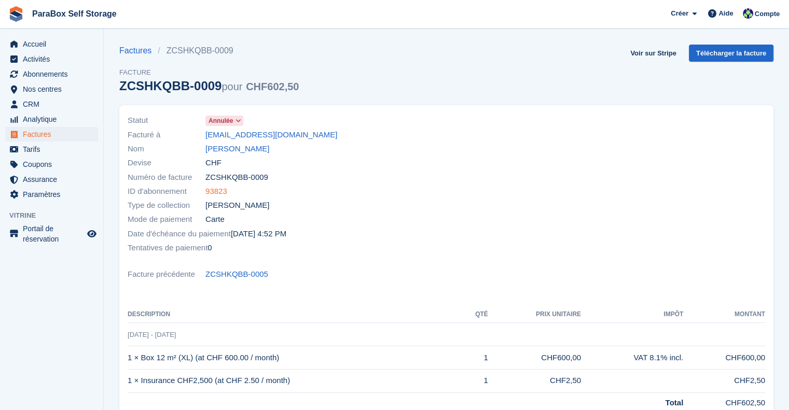
click at [215, 188] on link "93823" at bounding box center [216, 192] width 22 height 12
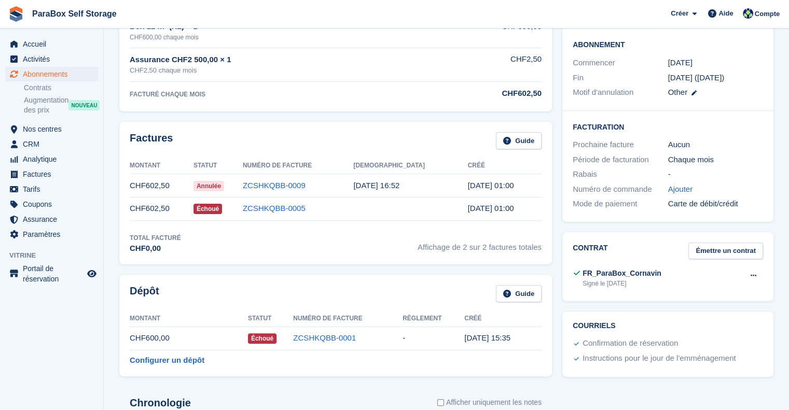
scroll to position [259, 0]
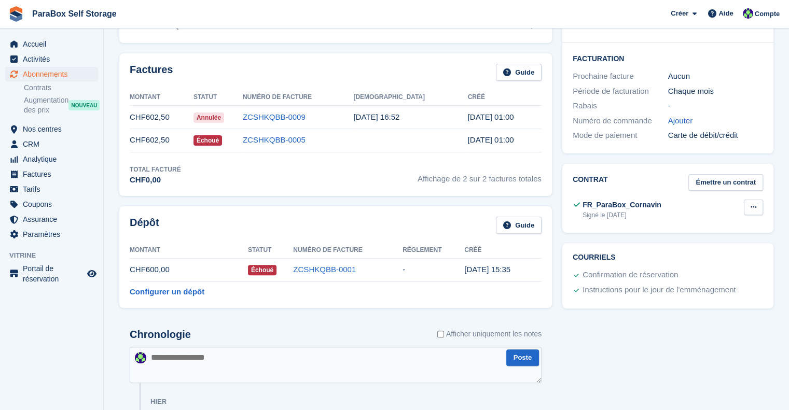
click at [748, 200] on button at bounding box center [753, 208] width 19 height 16
click at [679, 221] on p "Voir" at bounding box center [713, 227] width 90 height 13
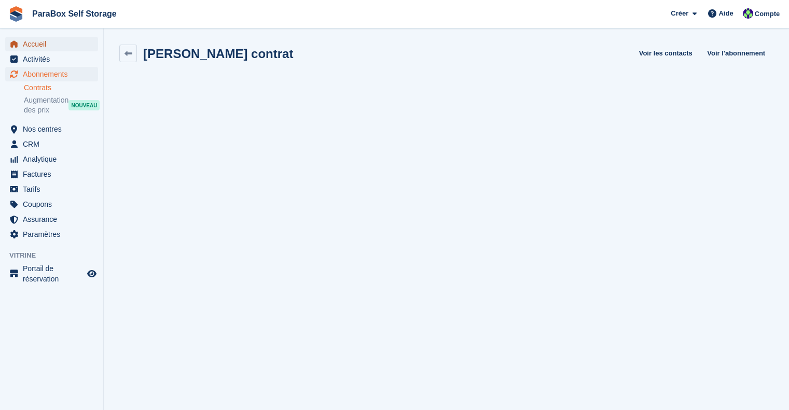
click at [50, 47] on span "Accueil" at bounding box center [54, 44] width 62 height 15
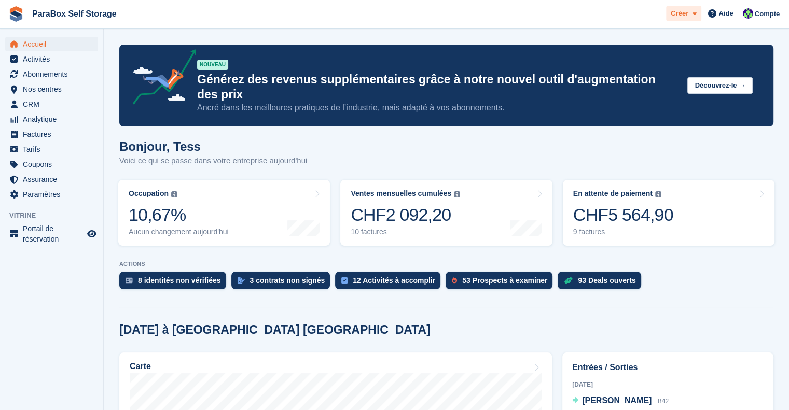
click at [682, 12] on span "Créer" at bounding box center [680, 13] width 18 height 10
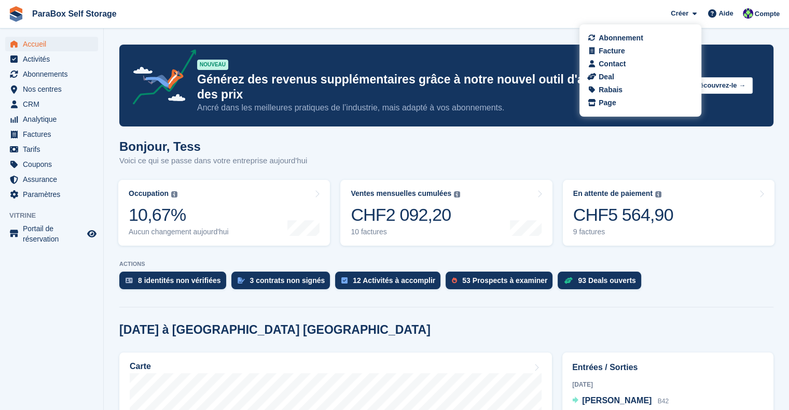
click at [534, 24] on span "ParaBox Self Storage Créer Abonnement Facture Contact Deal Rabais Page Aide Ass…" at bounding box center [394, 14] width 789 height 28
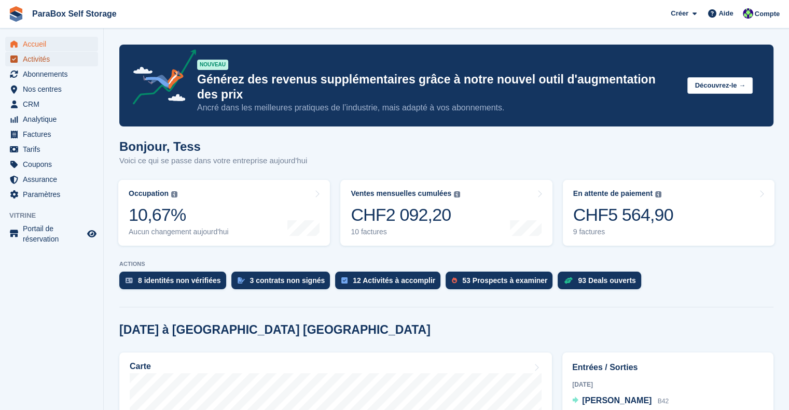
click at [41, 59] on span "Activités" at bounding box center [54, 59] width 62 height 15
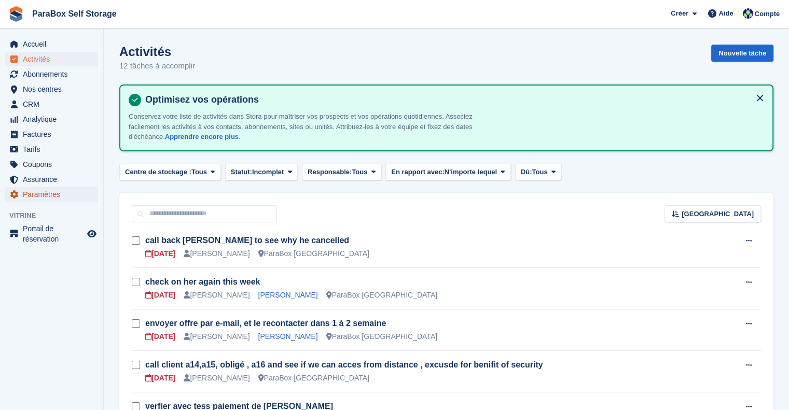
click at [39, 193] on span "Paramètres" at bounding box center [54, 194] width 62 height 15
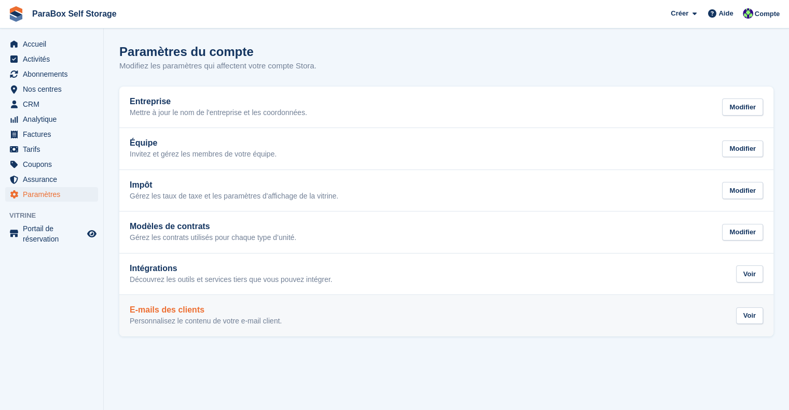
click at [207, 311] on h2 "E-mails des clients" at bounding box center [206, 309] width 152 height 9
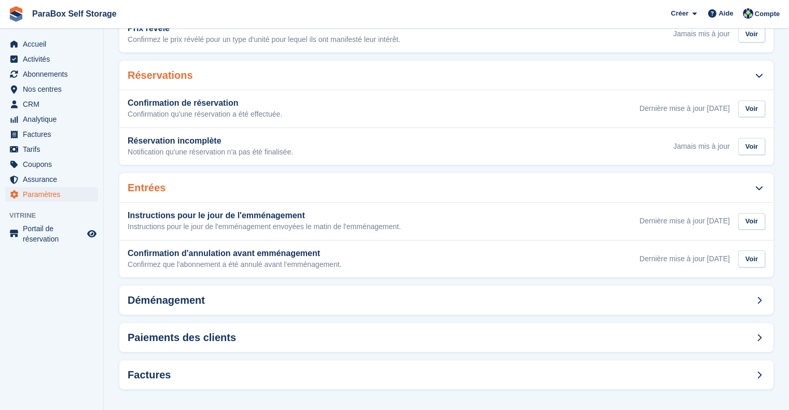
scroll to position [210, 0]
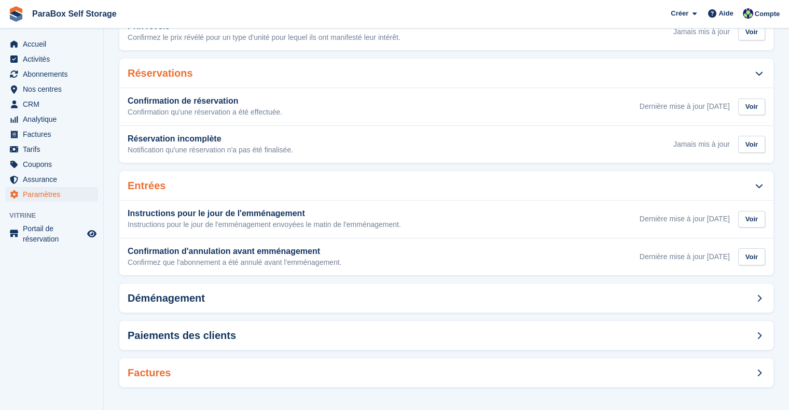
click at [151, 368] on h2 "Factures" at bounding box center [149, 373] width 43 height 12
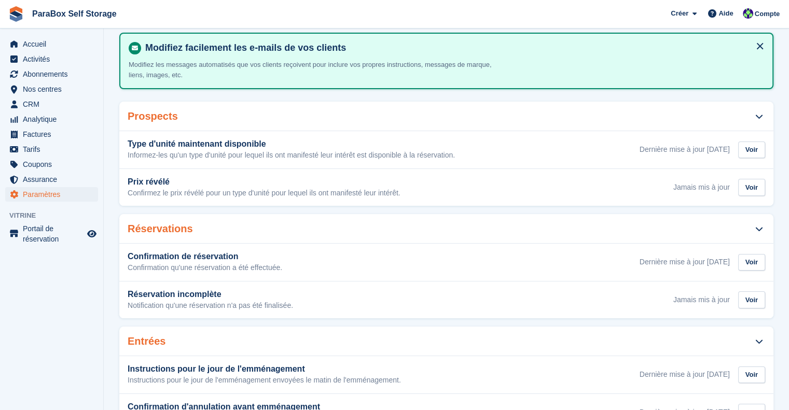
scroll to position [0, 0]
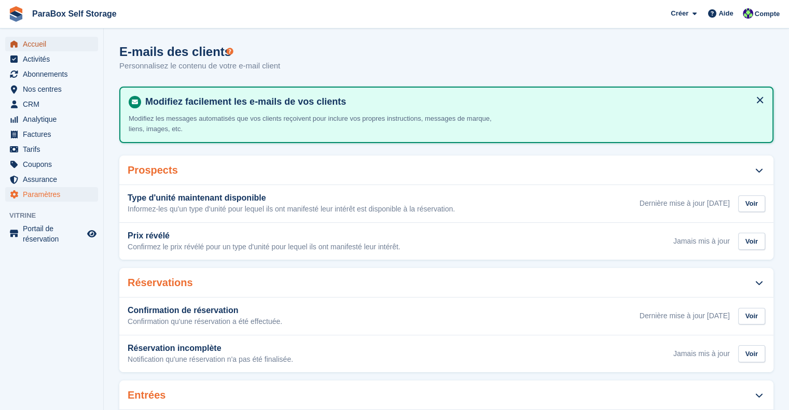
click at [57, 46] on span "Accueil" at bounding box center [54, 44] width 62 height 15
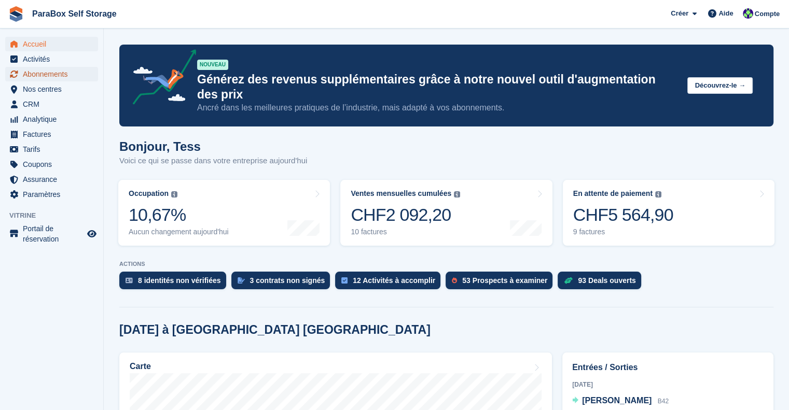
click at [49, 71] on span "Abonnements" at bounding box center [54, 74] width 62 height 15
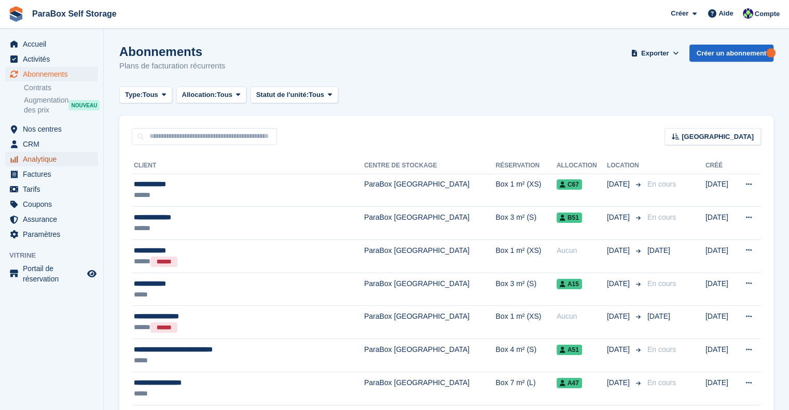
click at [41, 163] on span "Analytique" at bounding box center [54, 159] width 62 height 15
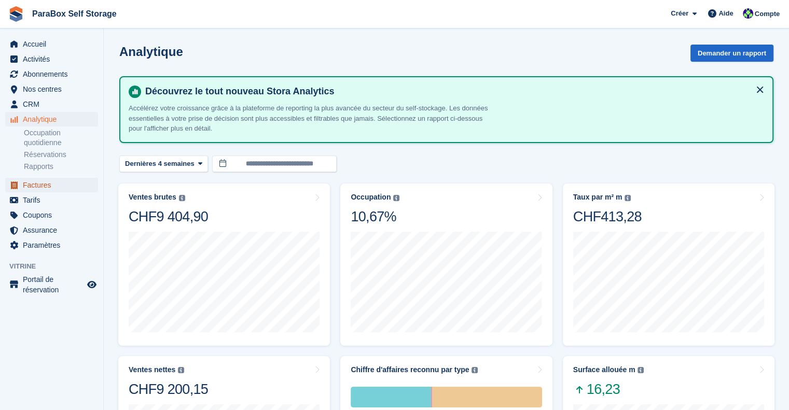
click at [48, 188] on span "Factures" at bounding box center [54, 185] width 62 height 15
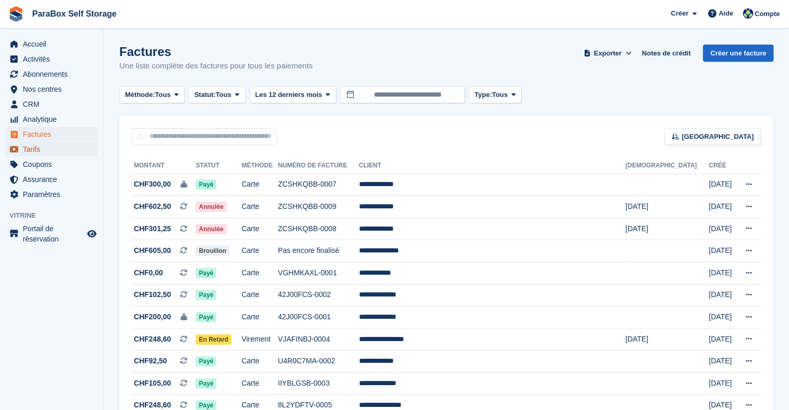
click at [48, 147] on span "Tarifs" at bounding box center [54, 149] width 62 height 15
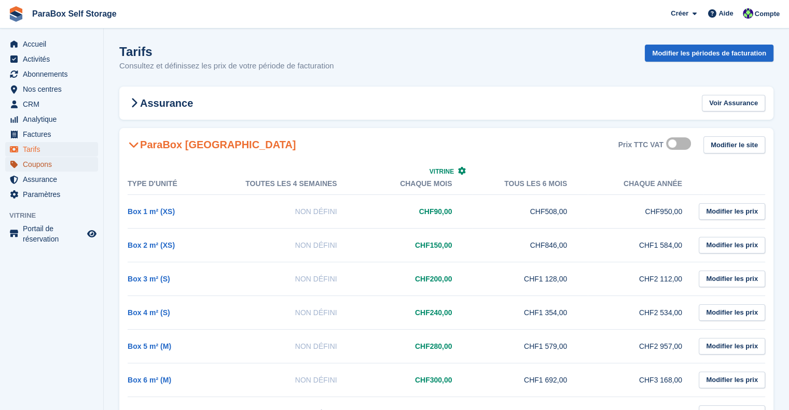
click at [46, 163] on span "Coupons" at bounding box center [54, 164] width 62 height 15
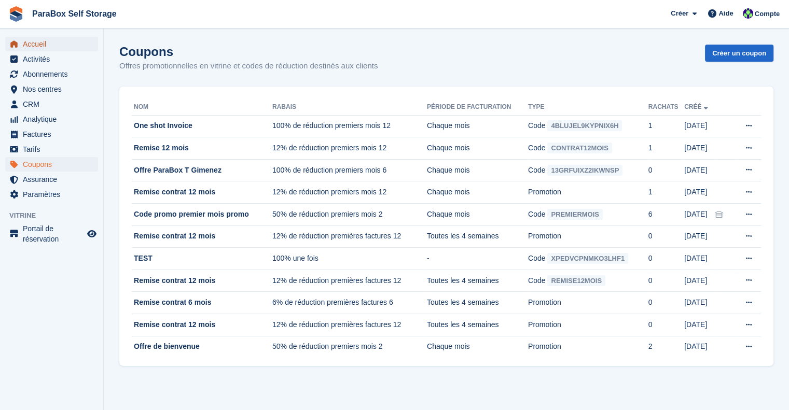
click at [43, 48] on span "Accueil" at bounding box center [54, 44] width 62 height 15
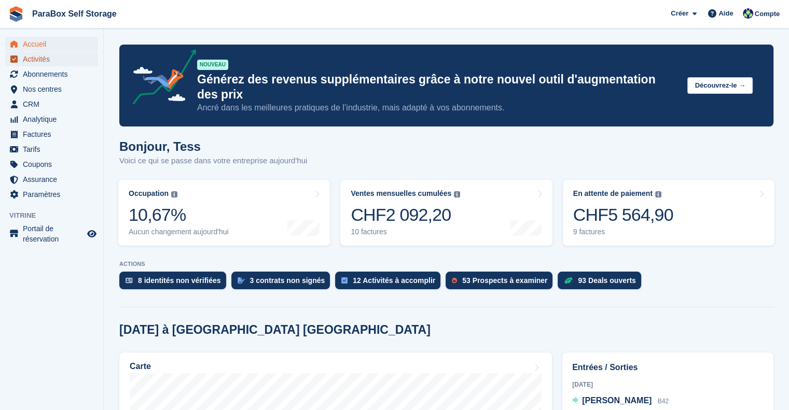
click at [43, 58] on span "Activités" at bounding box center [54, 59] width 62 height 15
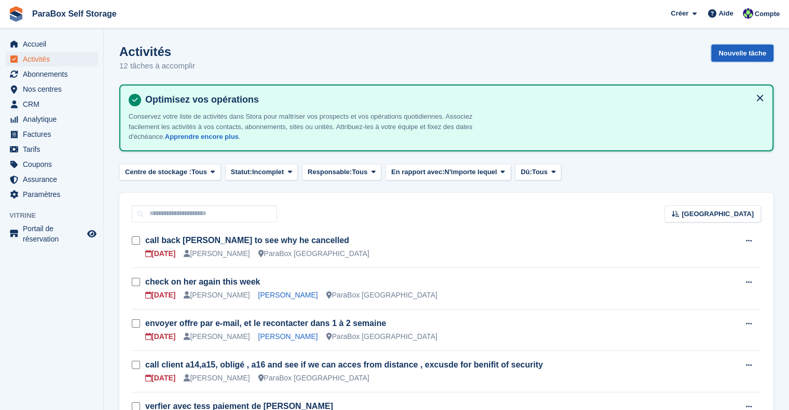
click at [741, 52] on link "Nouvelle tâche" at bounding box center [742, 53] width 62 height 17
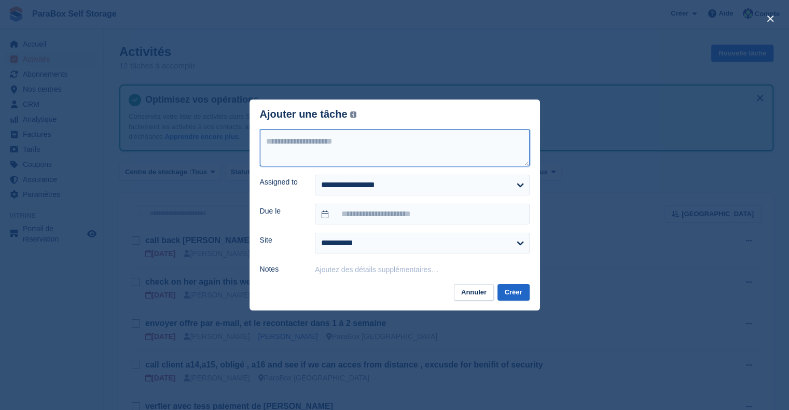
click at [303, 141] on textarea at bounding box center [395, 147] width 270 height 37
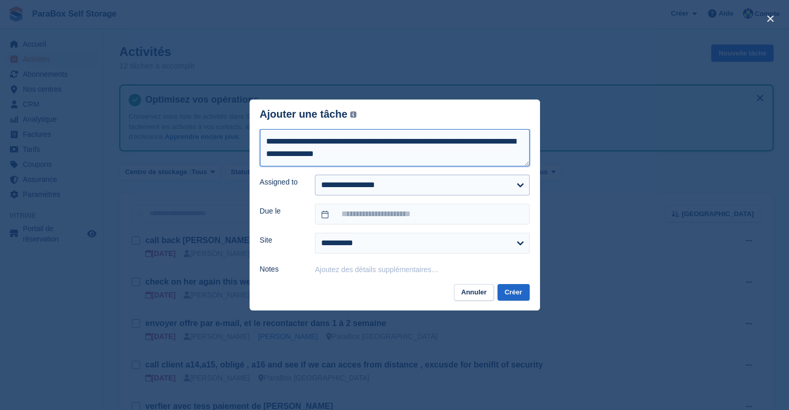
type textarea "**********"
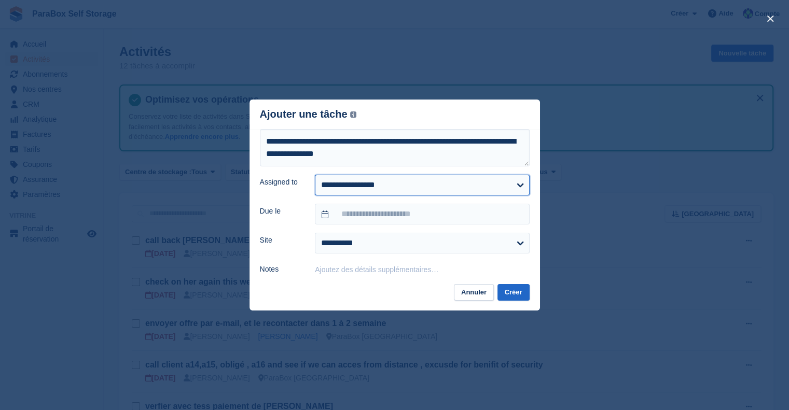
click at [346, 190] on select "**********" at bounding box center [422, 185] width 214 height 21
select select "****"
click at [315, 175] on select "**********" at bounding box center [422, 185] width 214 height 21
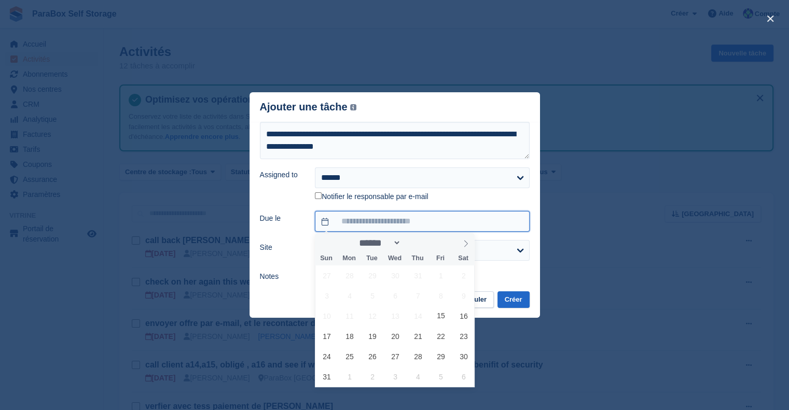
click at [369, 222] on input "text" at bounding box center [422, 221] width 214 height 21
click at [449, 314] on span "15" at bounding box center [440, 316] width 20 height 20
type input "**********"
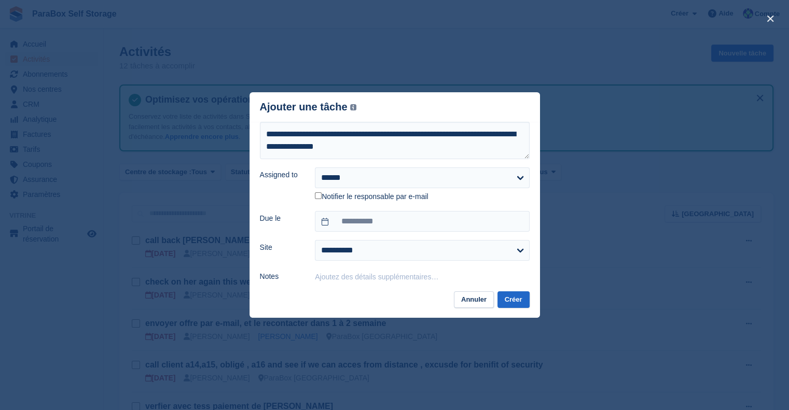
click at [328, 199] on label "Notifier le responsable par e-mail" at bounding box center [371, 196] width 113 height 9
click at [408, 255] on select "**********" at bounding box center [422, 250] width 214 height 21
click at [315, 241] on select "**********" at bounding box center [422, 250] width 214 height 21
drag, startPoint x: 373, startPoint y: 246, endPoint x: 373, endPoint y: 260, distance: 14.0
click at [373, 246] on select "**********" at bounding box center [422, 250] width 214 height 21
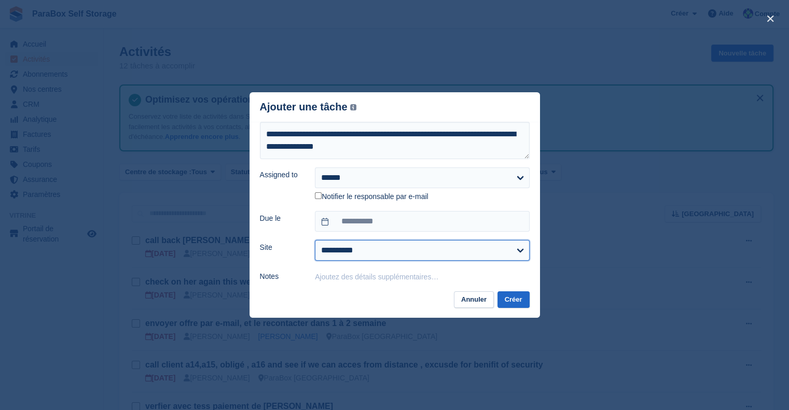
select select "****"
click at [315, 241] on select "**********" at bounding box center [422, 250] width 214 height 21
click at [513, 301] on button "Créer" at bounding box center [513, 299] width 32 height 17
